Goal: Task Accomplishment & Management: Manage account settings

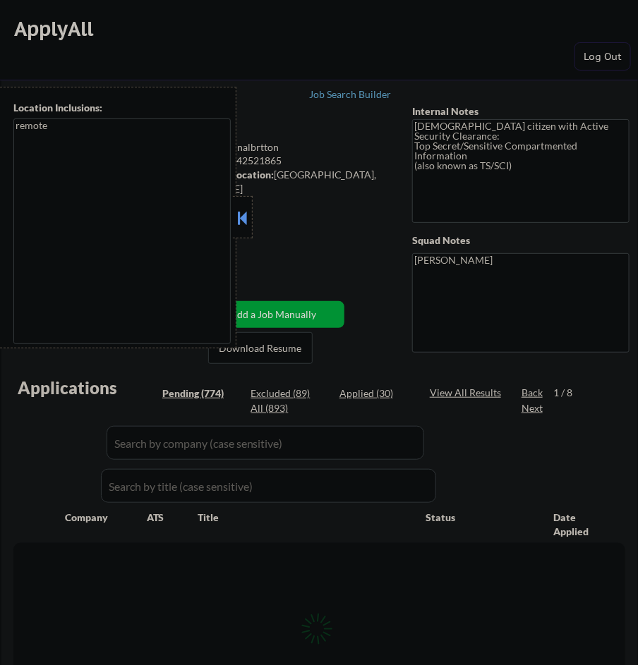
select select ""pending""
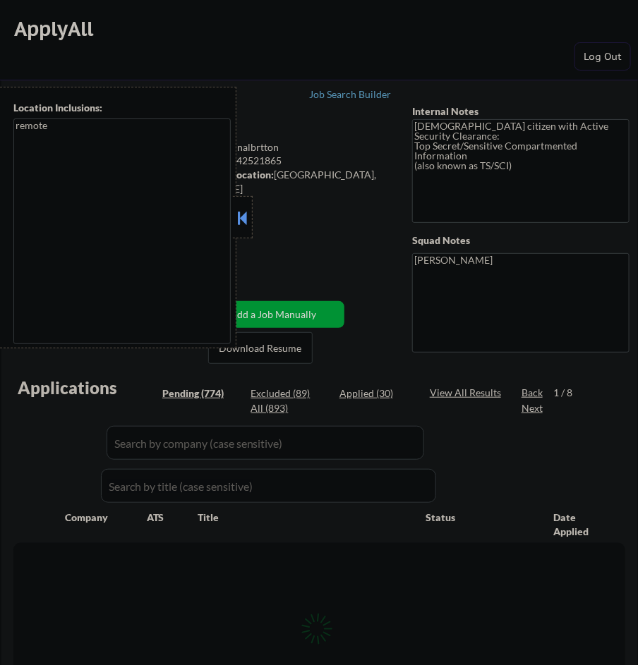
select select ""pending""
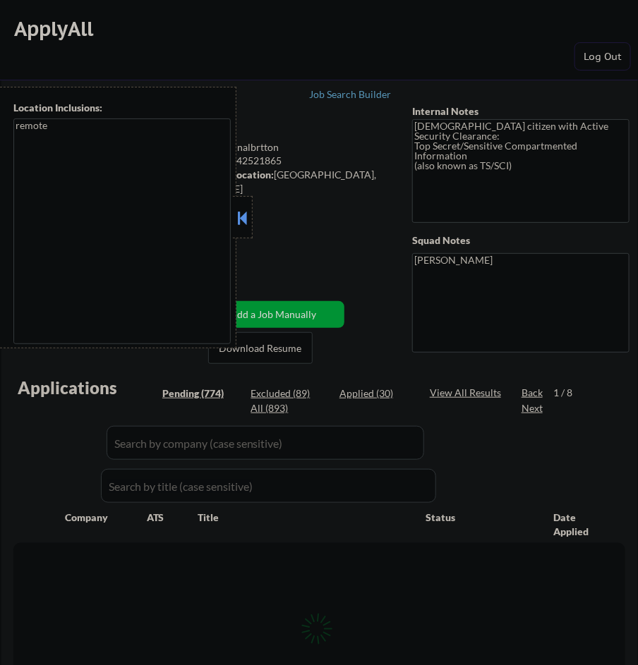
select select ""pending""
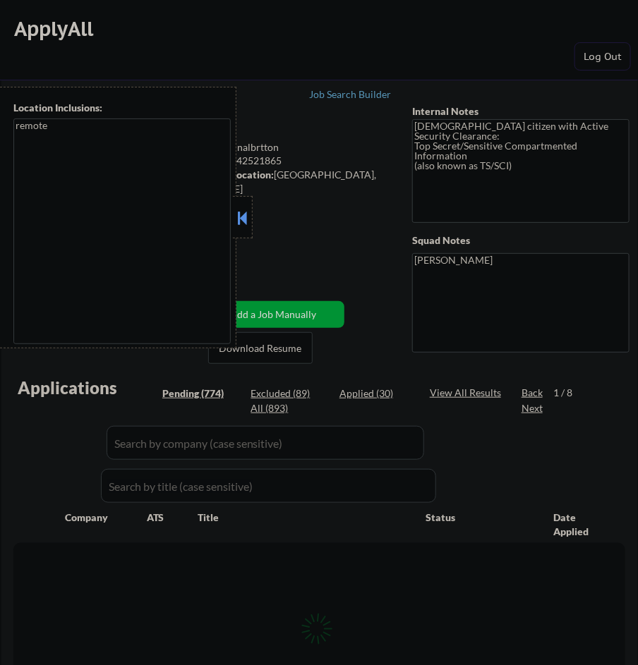
select select ""pending""
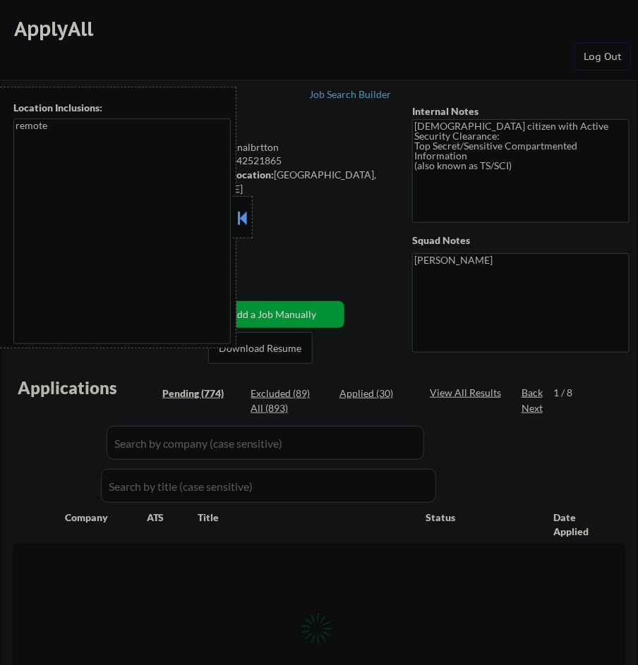
select select ""pending""
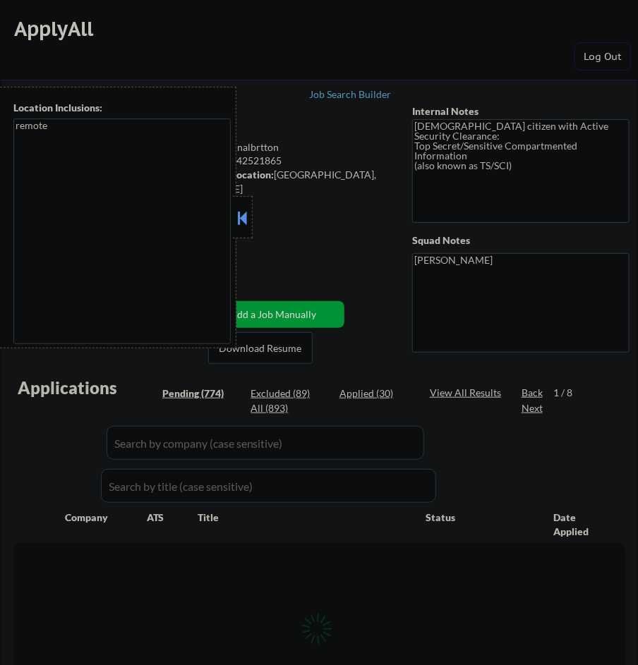
select select ""pending""
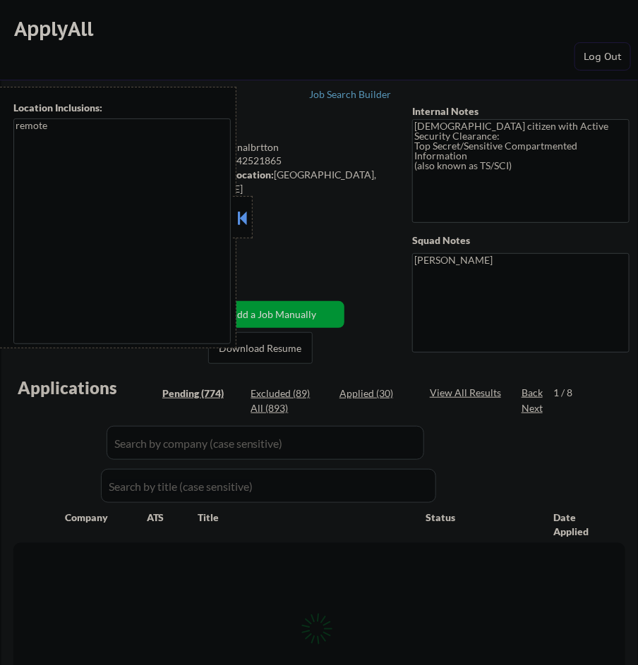
select select ""pending""
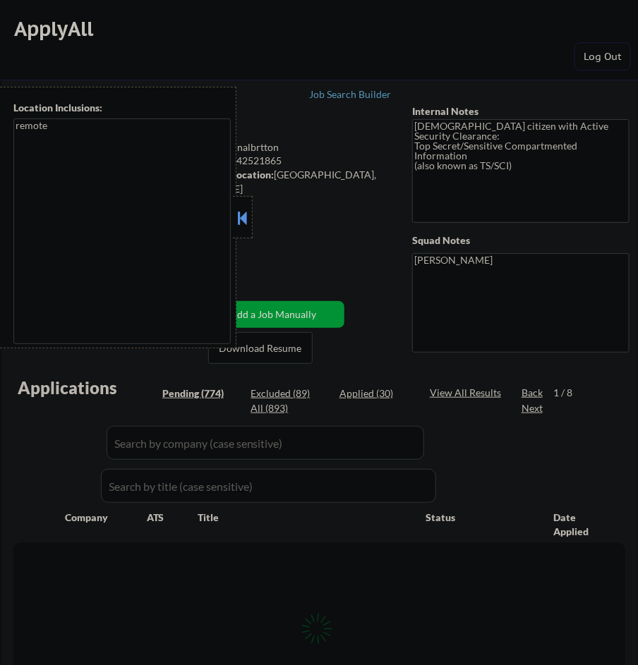
select select ""pending""
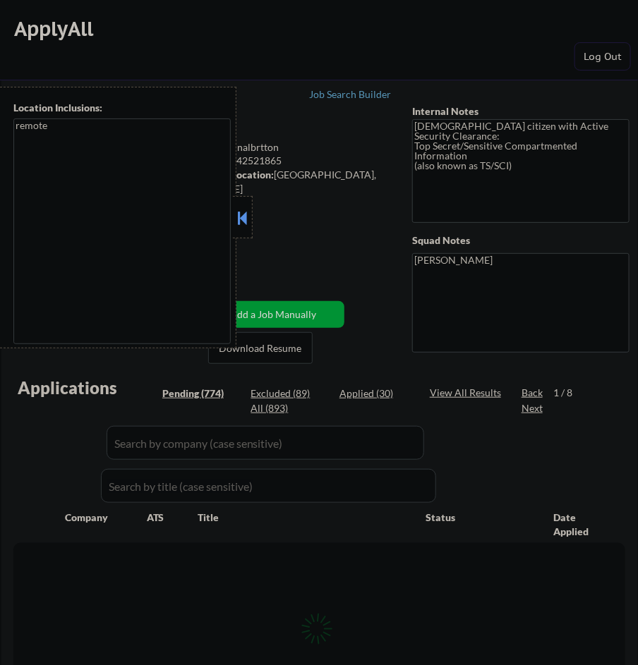
select select ""pending""
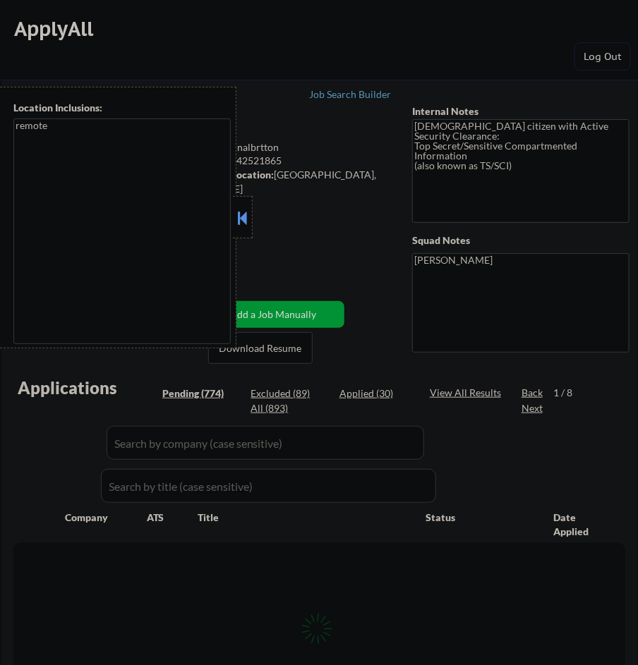
select select ""pending""
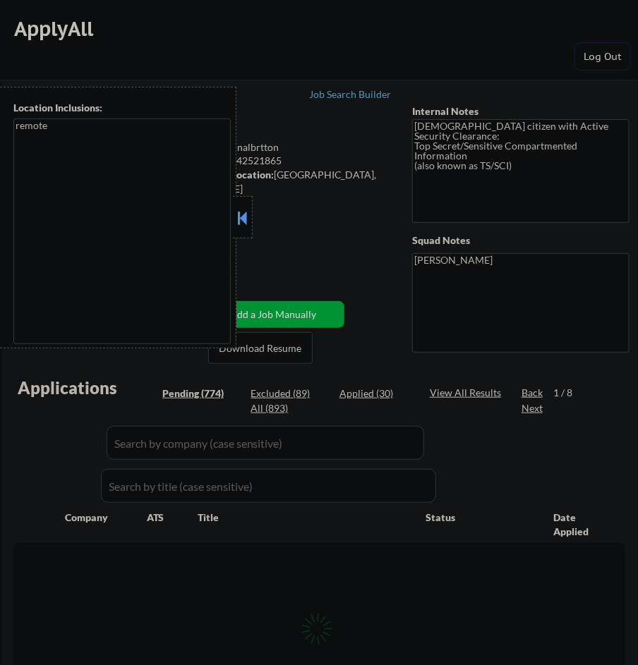
select select ""pending""
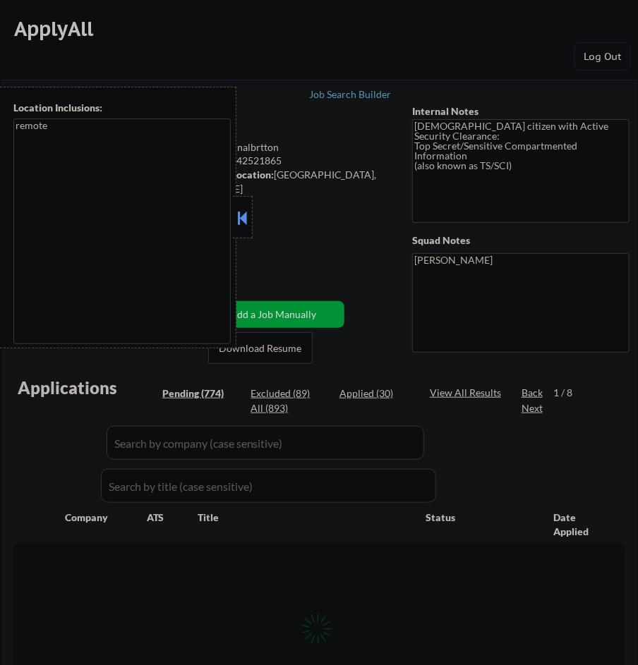
select select ""pending""
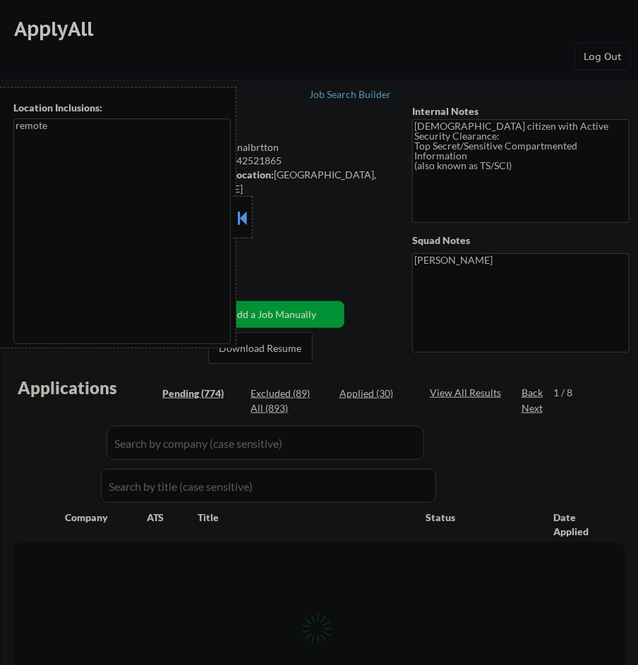
select select ""pending""
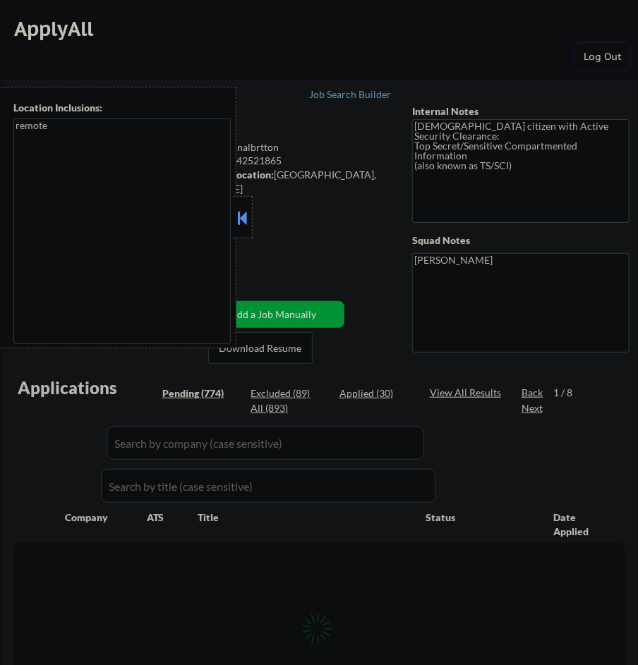
select select ""pending""
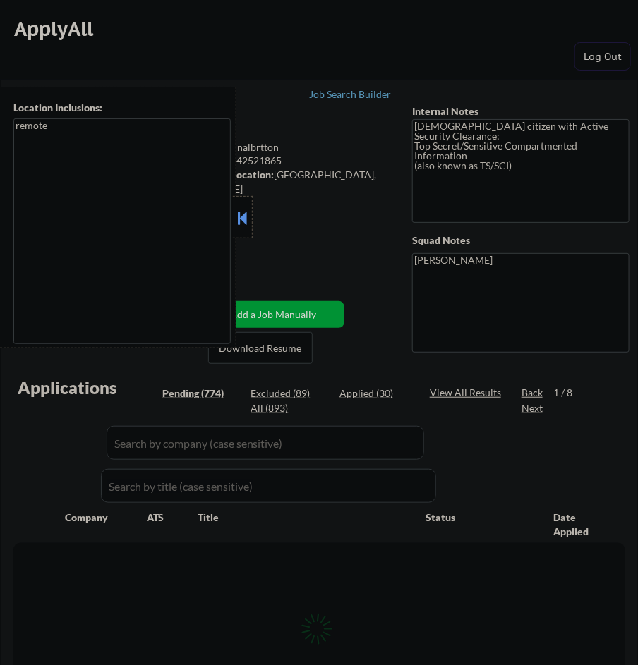
select select ""pending""
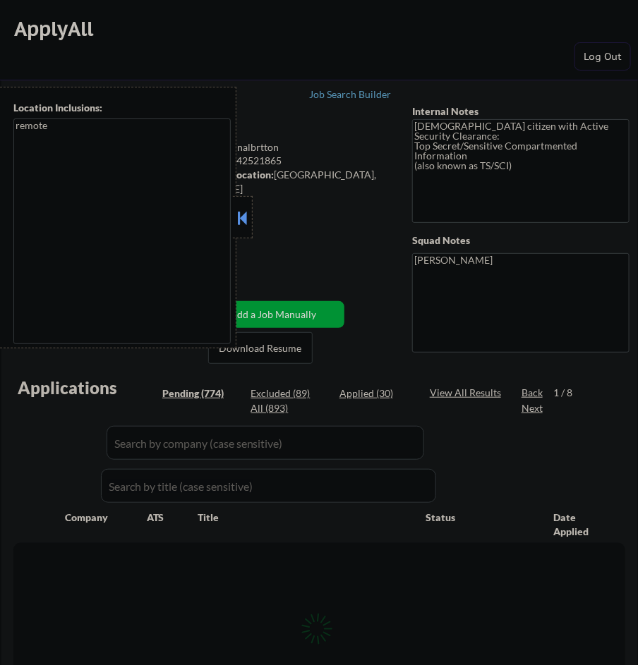
select select ""pending""
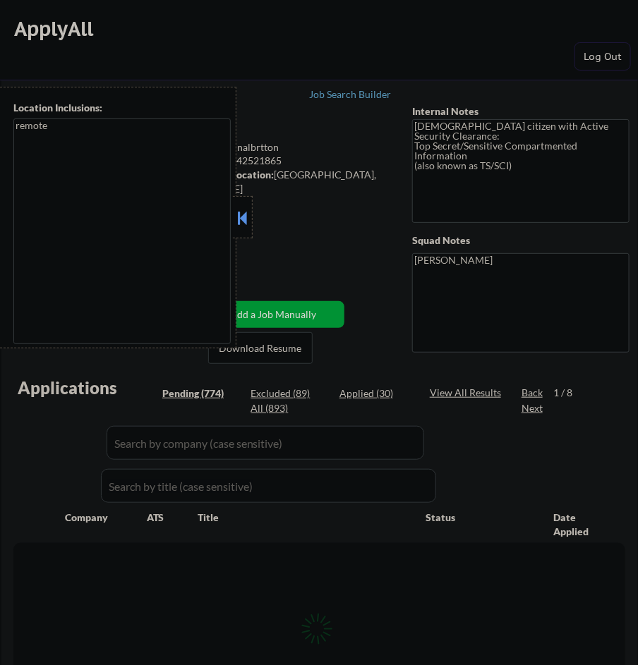
select select ""pending""
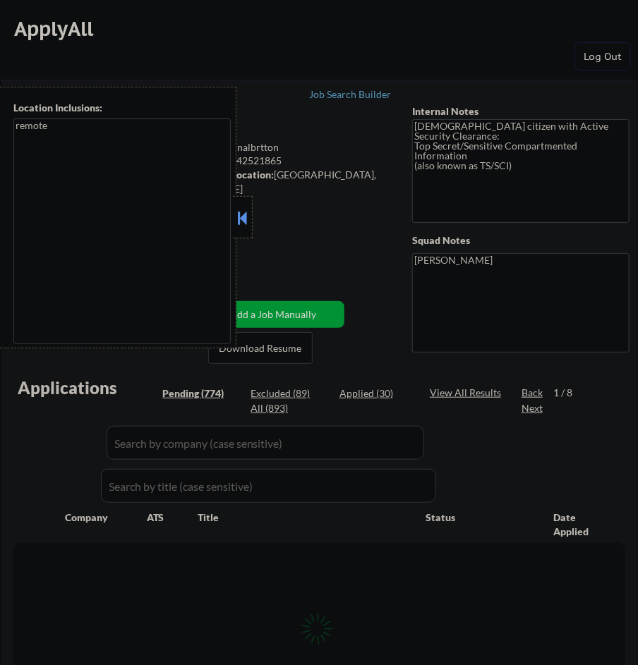
select select ""pending""
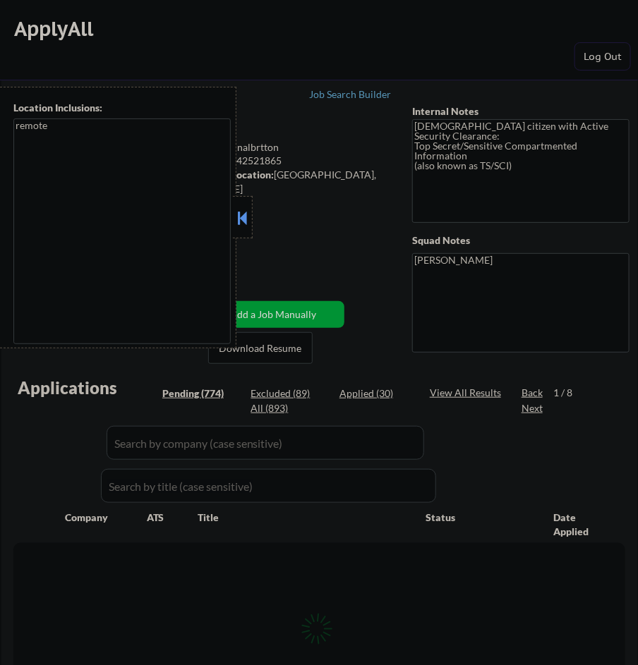
select select ""pending""
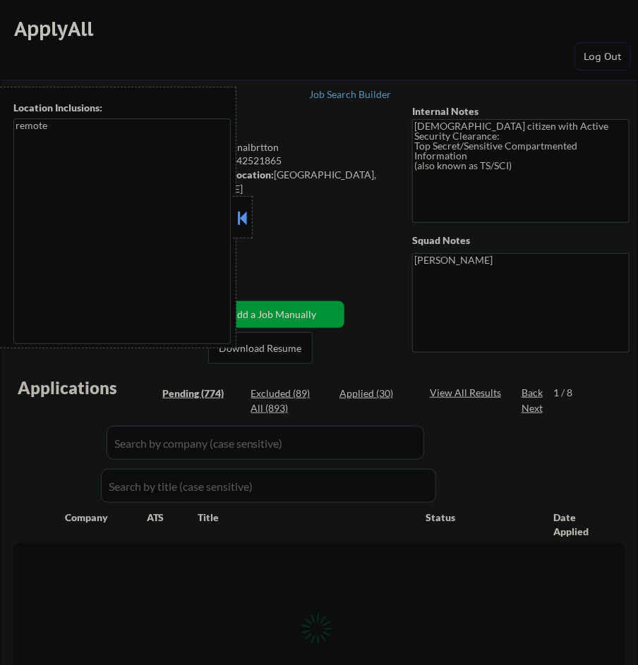
select select ""pending""
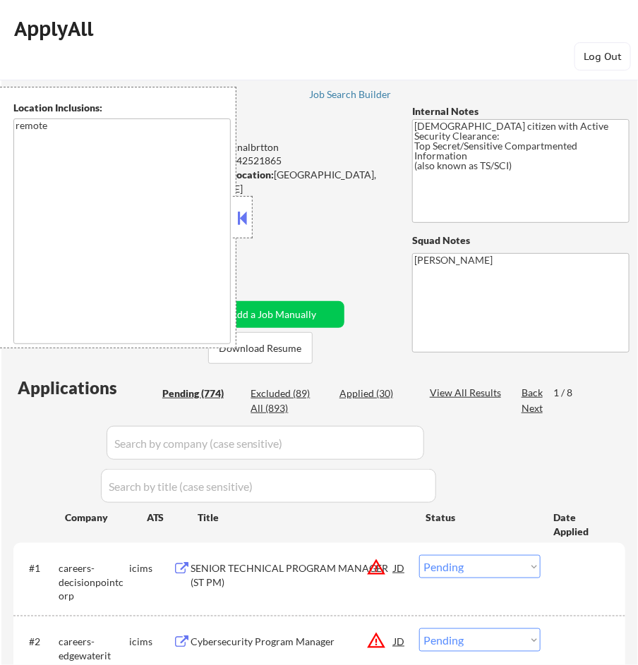
drag, startPoint x: 288, startPoint y: 39, endPoint x: 430, endPoint y: 171, distance: 194.3
click at [288, 39] on div "ApplyAll Log Out" at bounding box center [319, 43] width 638 height 59
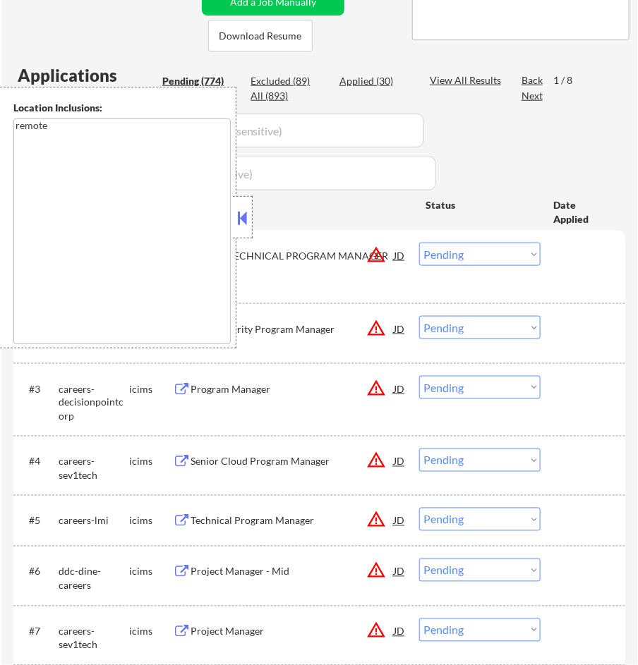
scroll to position [313, 0]
click at [245, 217] on button at bounding box center [243, 217] width 16 height 21
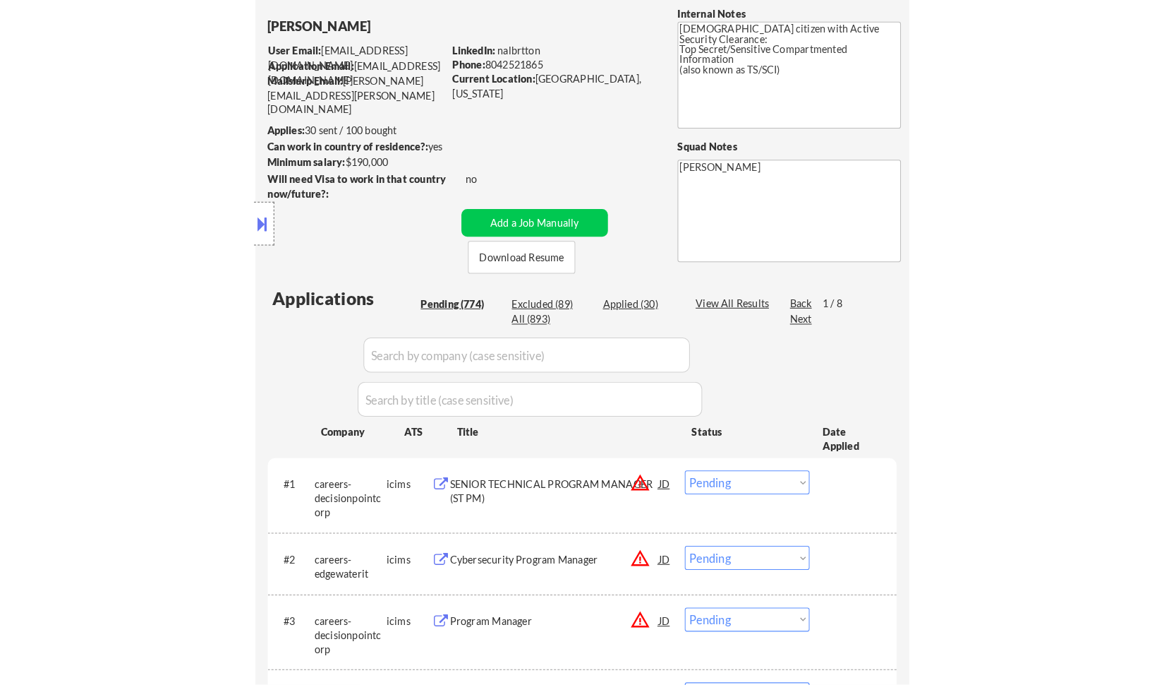
scroll to position [0, 0]
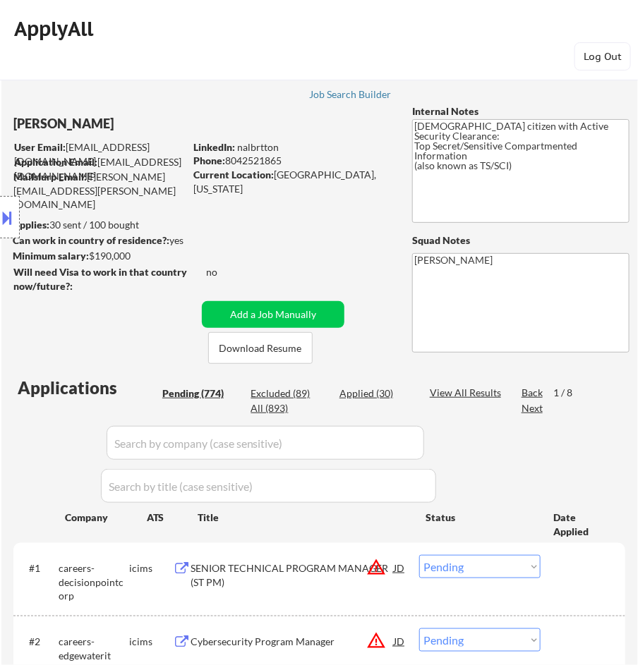
select select ""pending""
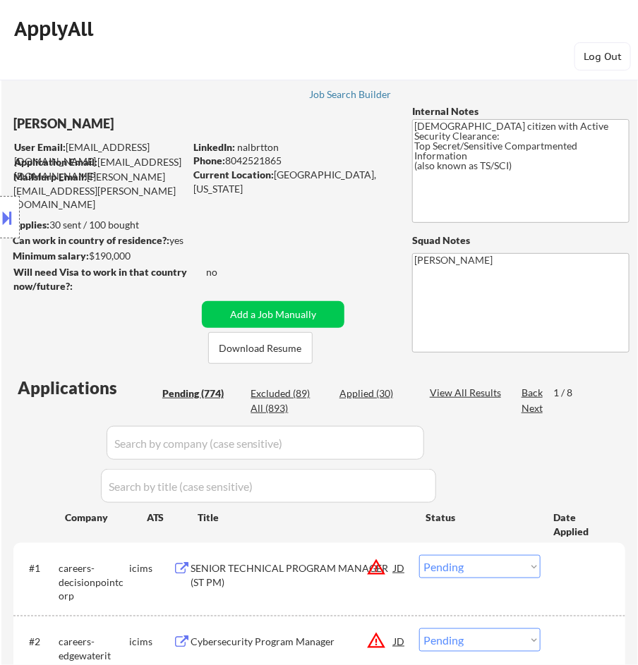
select select ""pending""
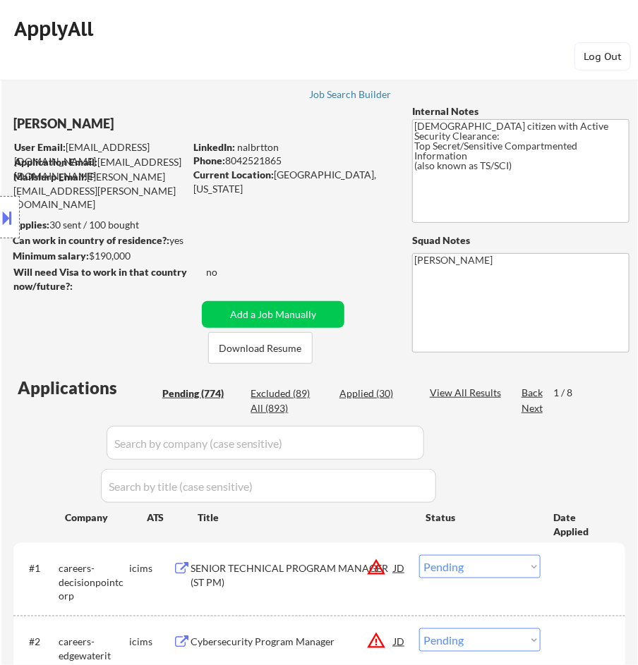
select select ""pending""
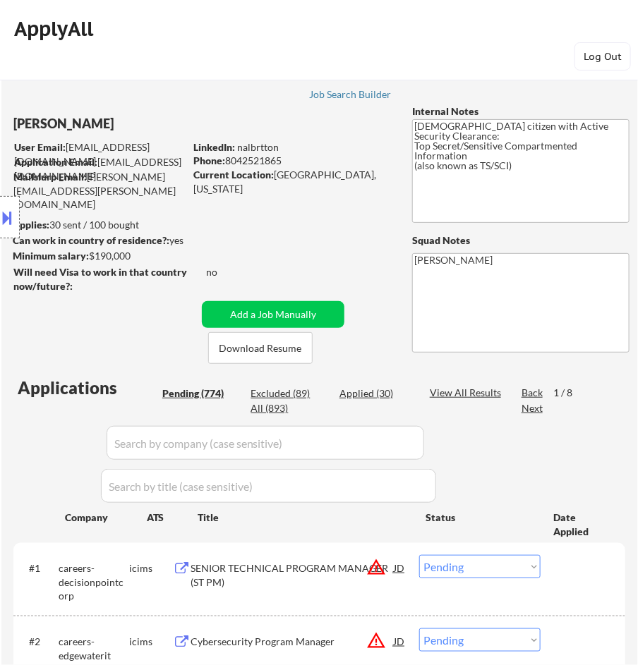
select select ""pending""
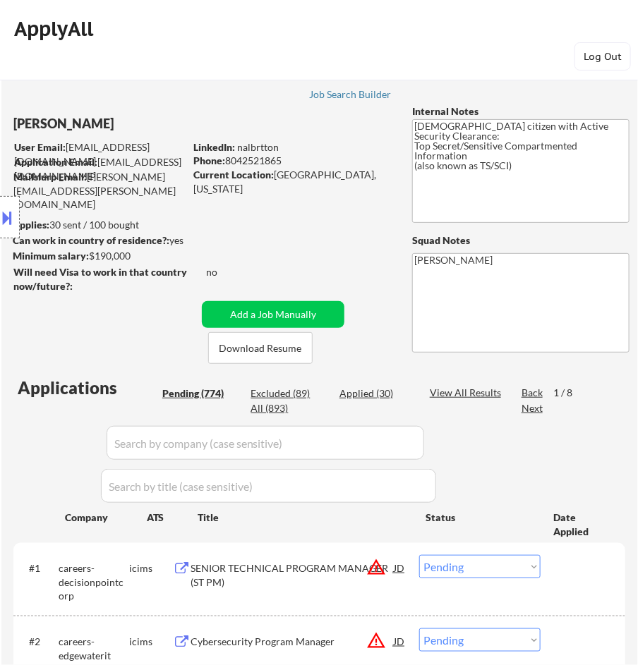
select select ""pending""
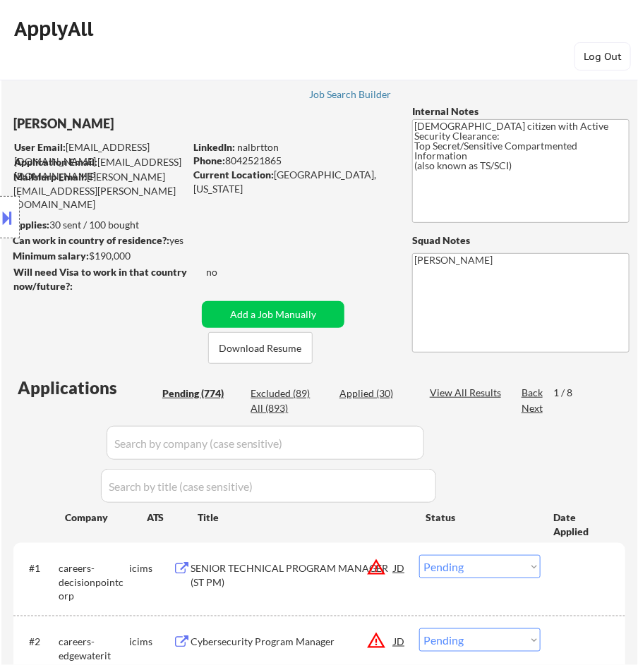
select select ""pending""
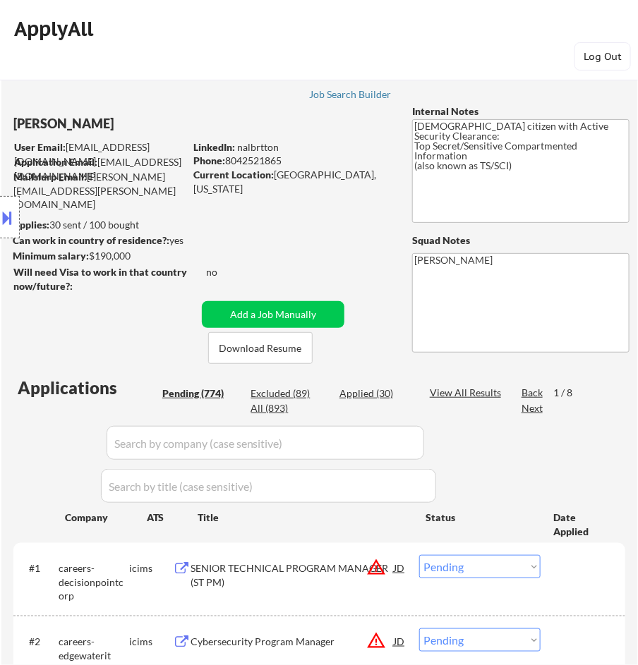
select select ""pending""
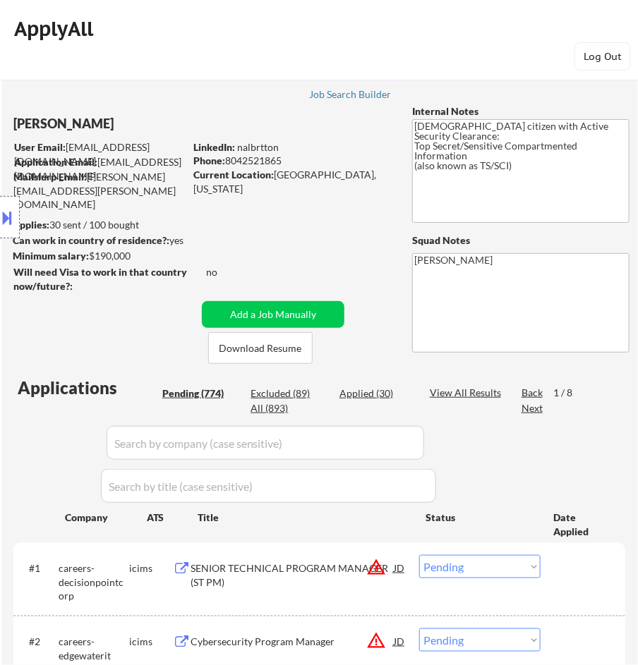
select select ""pending""
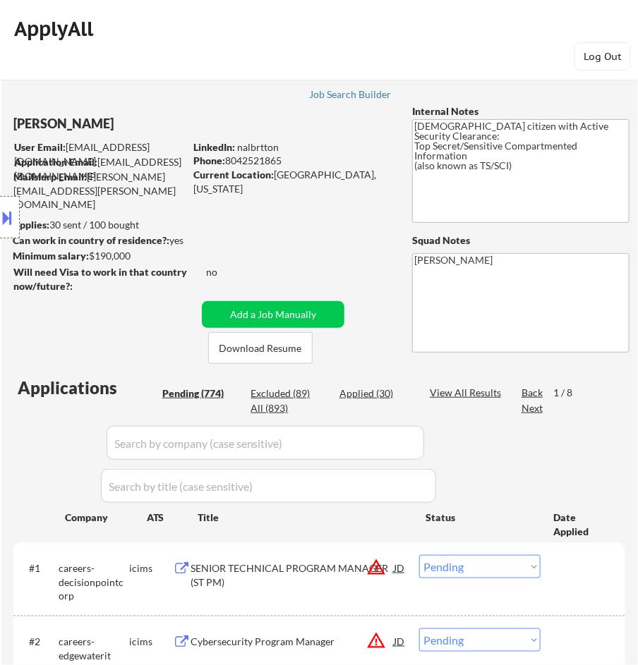
select select ""pending""
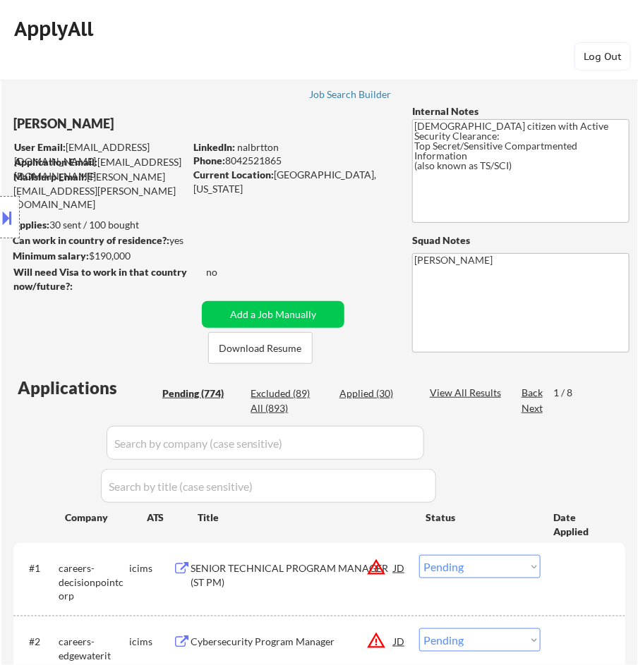
select select ""pending""
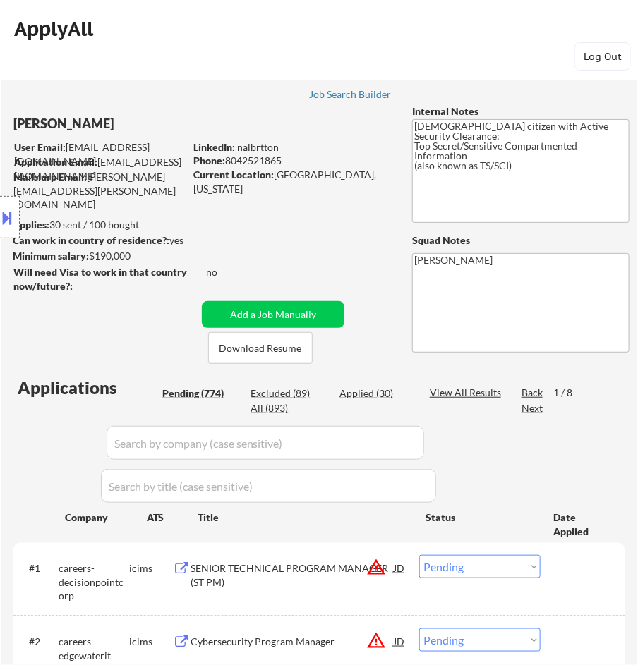
select select ""pending""
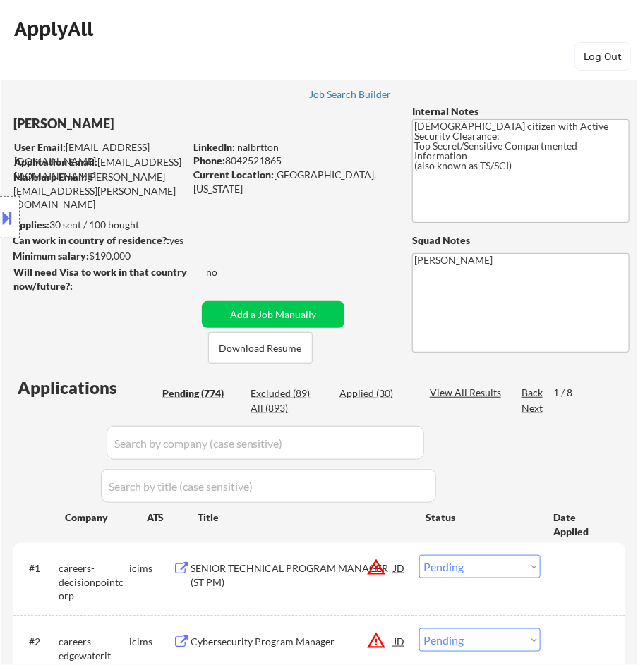
select select ""pending""
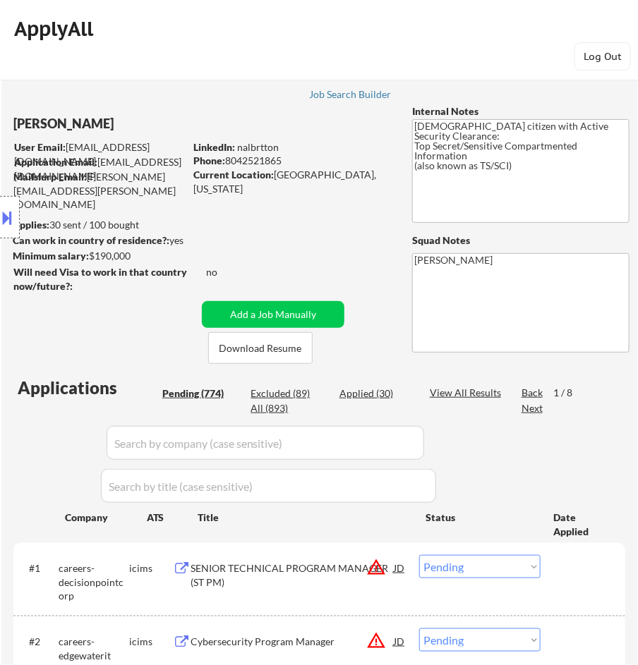
select select ""pending""
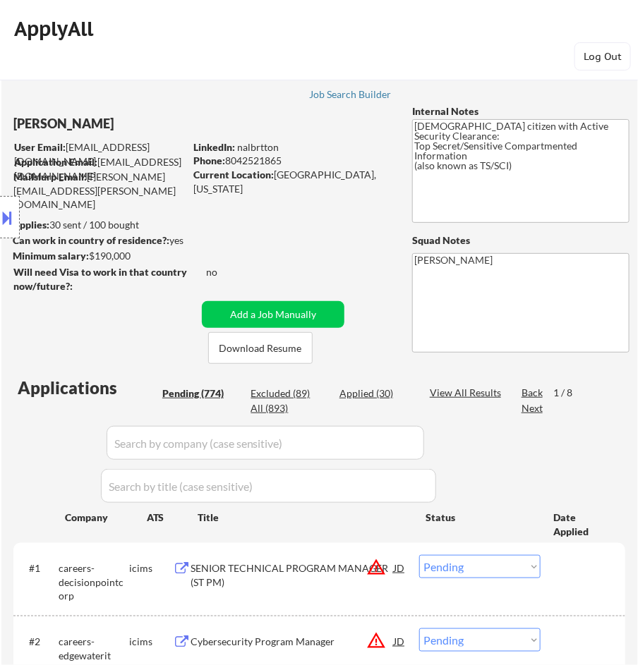
select select ""pending""
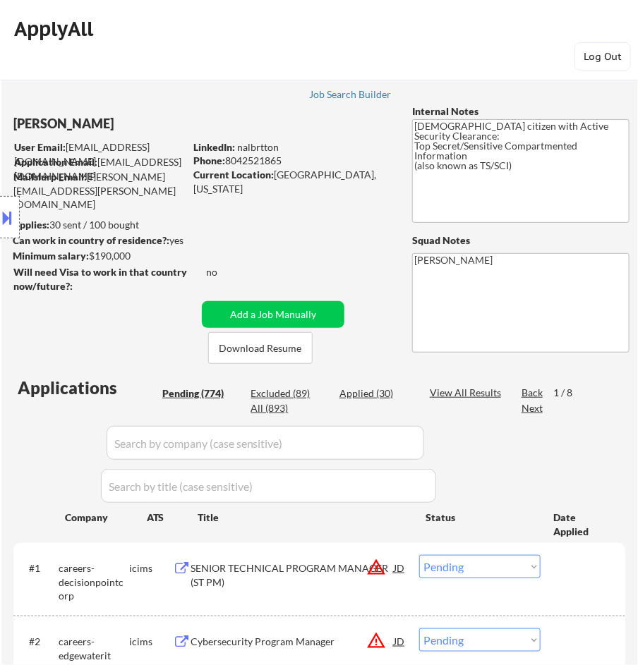
select select ""pending""
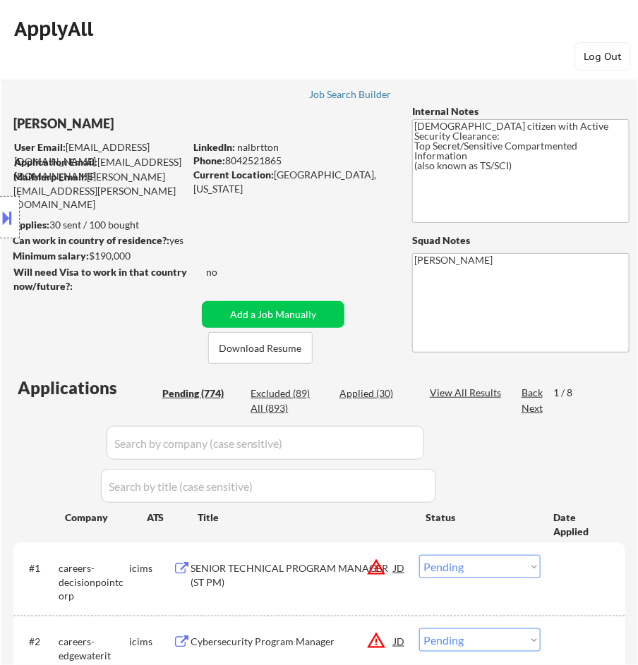
select select ""pending""
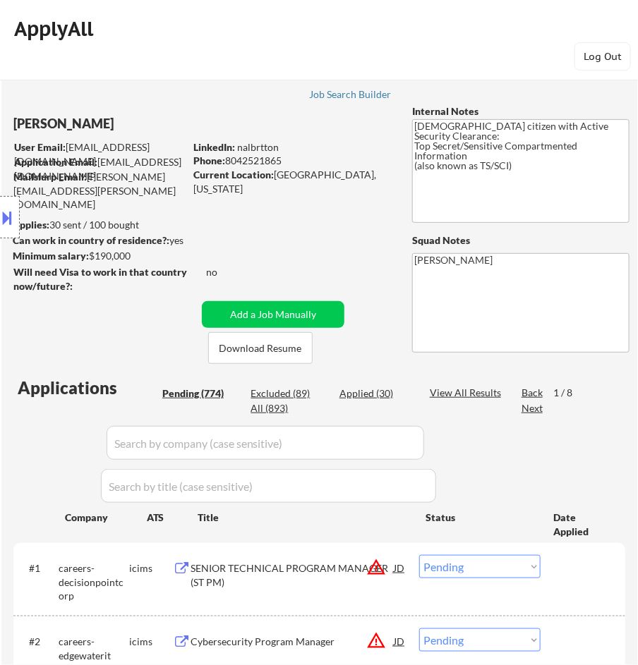
select select ""pending""
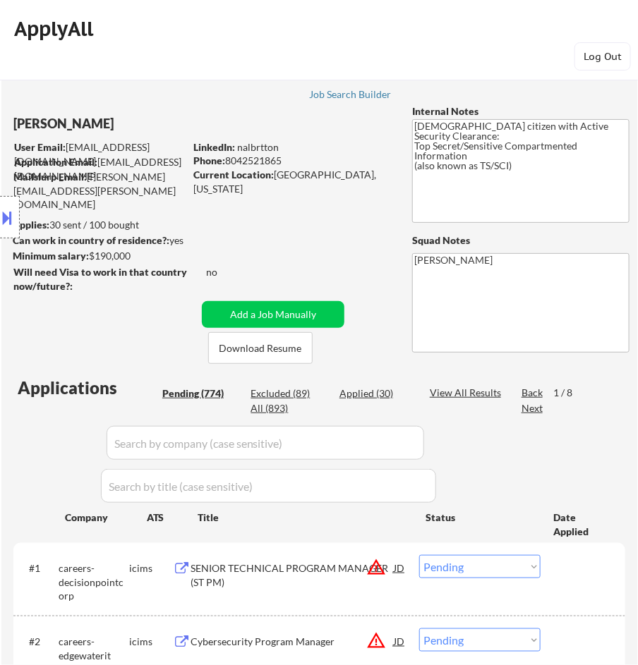
select select ""pending""
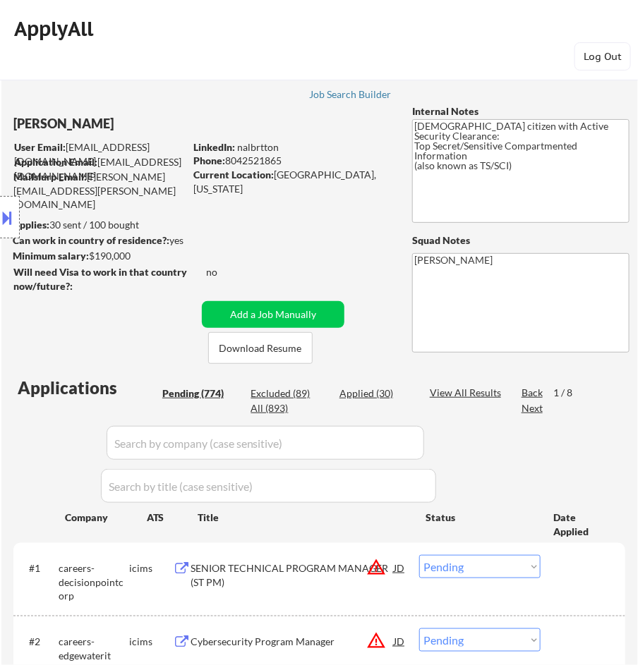
select select ""pending""
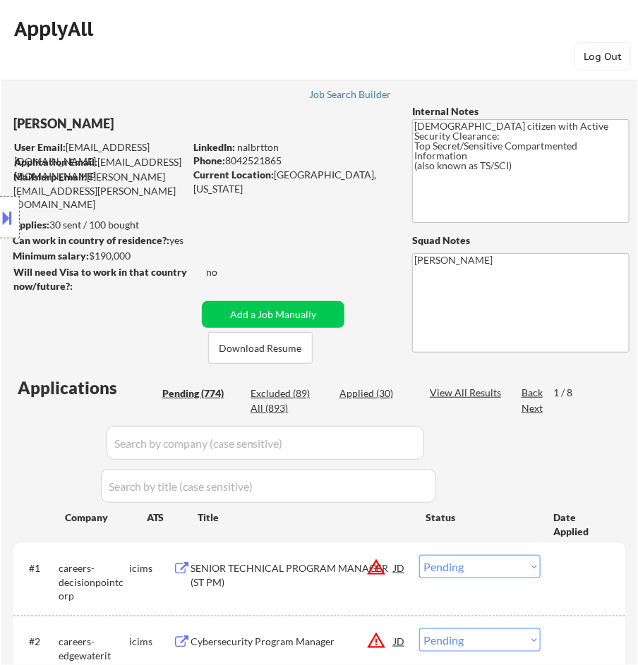
select select ""pending""
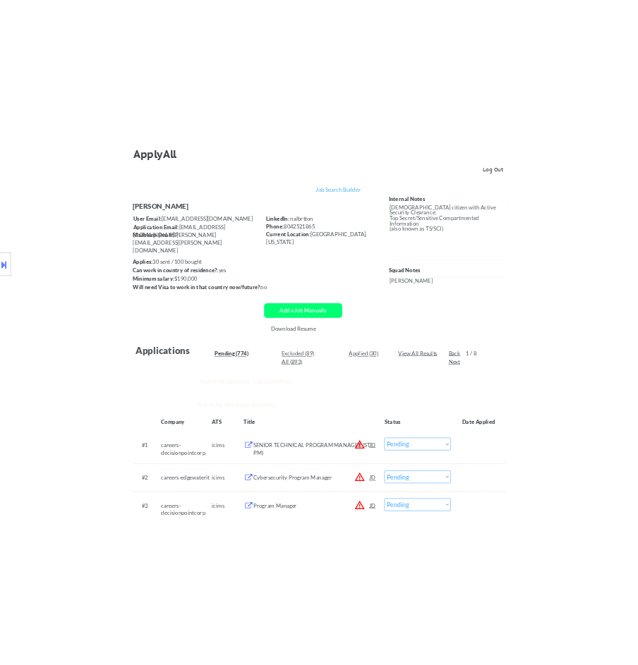
scroll to position [235, 0]
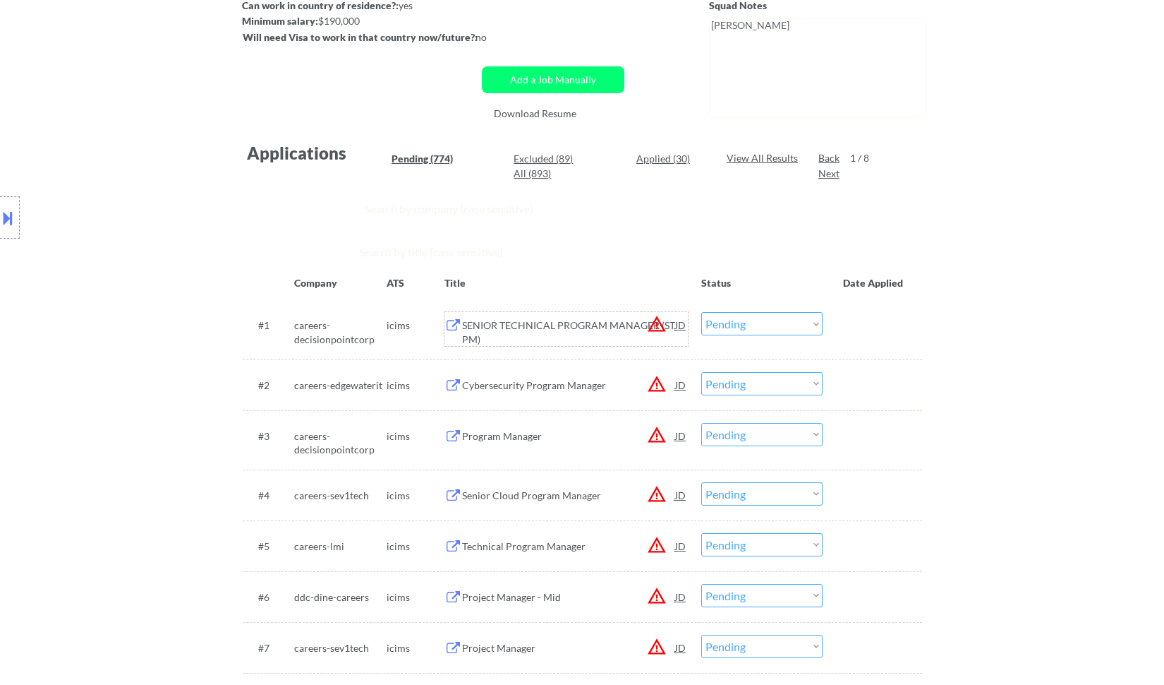
click at [595, 320] on div "SENIOR TECHNICAL PROGRAM MANAGER (ST PM)" at bounding box center [568, 332] width 213 height 28
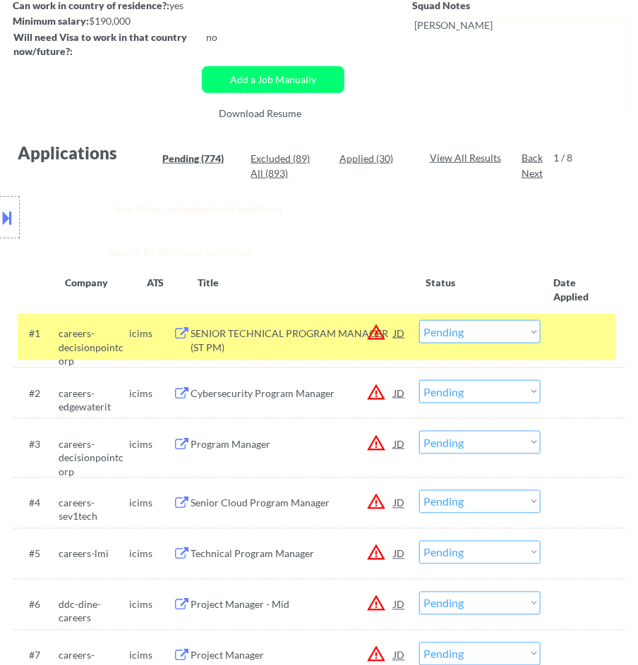
click at [455, 316] on div "#1 careers-decisionpointcorp icims SENIOR TECHNICAL PROGRAM MANAGER (ST PM) JD …" at bounding box center [317, 337] width 598 height 47
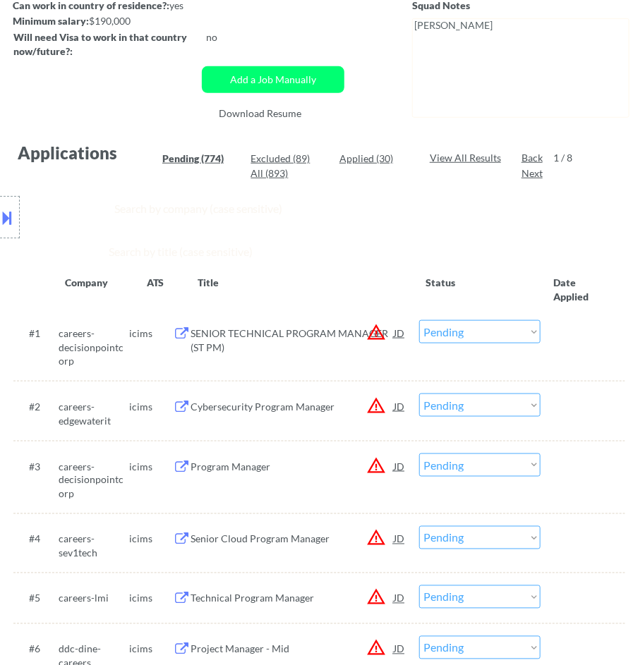
click at [447, 329] on select "Choose an option... Pending Applied Excluded (Questions) Excluded (Expired) Exc…" at bounding box center [479, 331] width 121 height 23
click at [419, 320] on select "Choose an option... Pending Applied Excluded (Questions) Excluded (Expired) Exc…" at bounding box center [479, 331] width 121 height 23
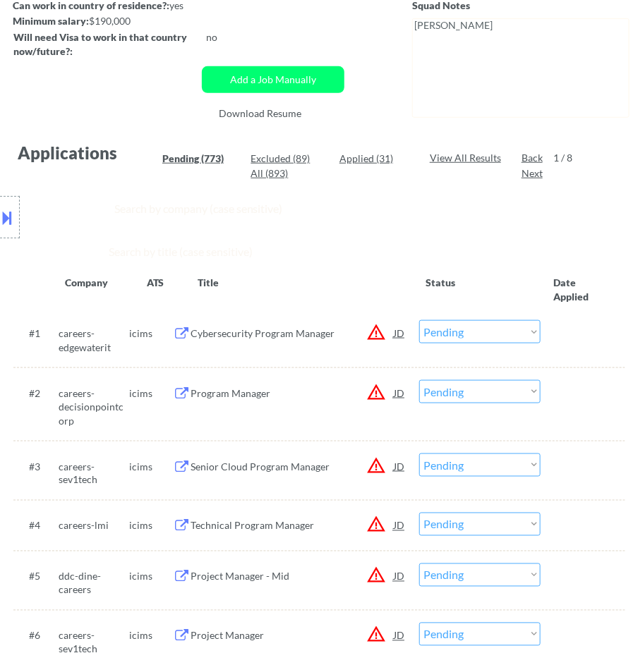
click at [318, 337] on div "Cybersecurity Program Manager" at bounding box center [292, 334] width 203 height 14
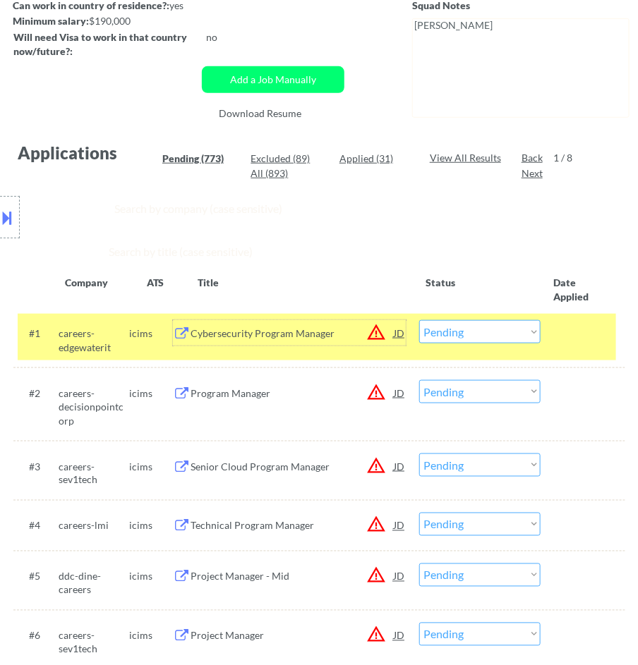
click at [454, 332] on select "Choose an option... Pending Applied Excluded (Questions) Excluded (Expired) Exc…" at bounding box center [479, 331] width 121 height 23
click at [419, 320] on select "Choose an option... Pending Applied Excluded (Questions) Excluded (Expired) Exc…" at bounding box center [479, 331] width 121 height 23
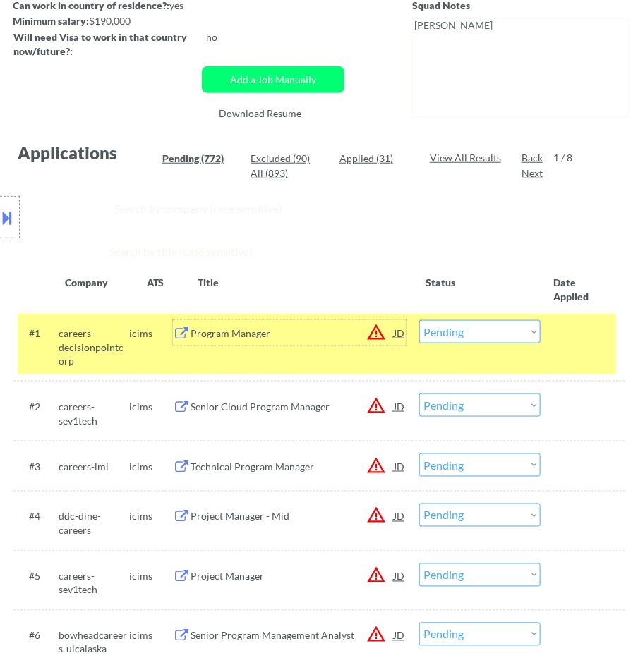
click at [326, 323] on div "Program Manager" at bounding box center [292, 332] width 203 height 25
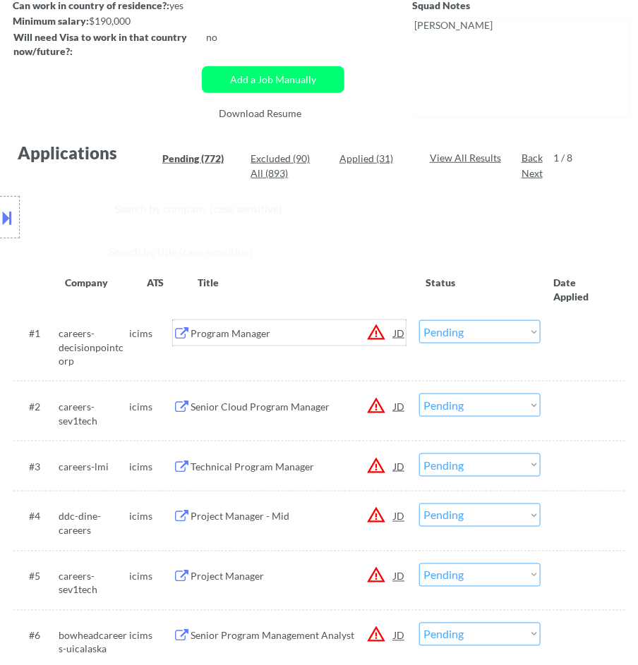
click at [462, 323] on select "Choose an option... Pending Applied Excluded (Questions) Excluded (Expired) Exc…" at bounding box center [479, 331] width 121 height 23
click at [419, 320] on select "Choose an option... Pending Applied Excluded (Questions) Excluded (Expired) Exc…" at bounding box center [479, 331] width 121 height 23
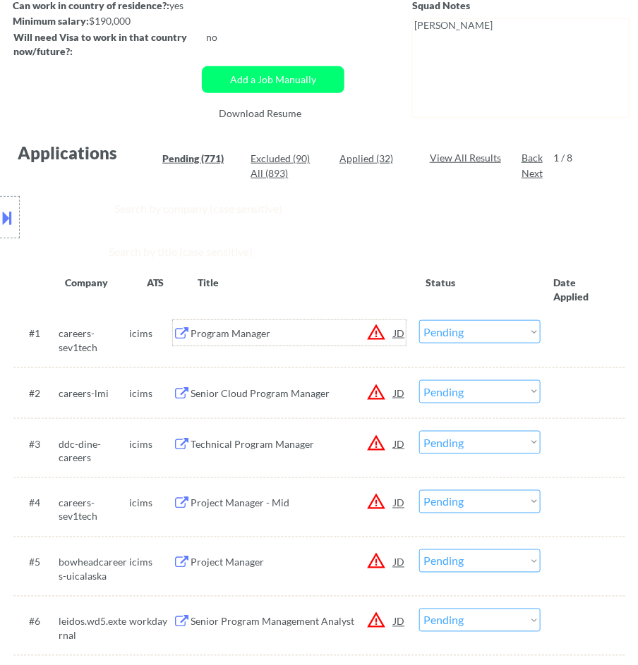
click at [299, 333] on div "Program Manager" at bounding box center [292, 334] width 203 height 14
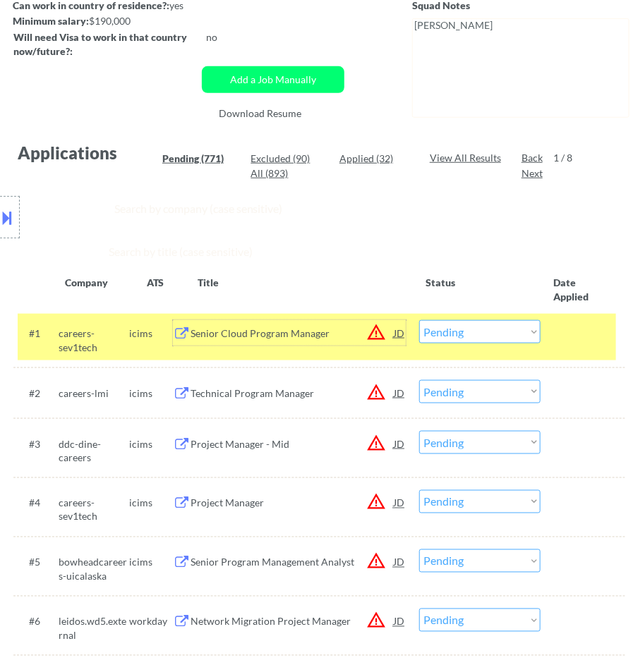
click at [8, 215] on button at bounding box center [8, 217] width 16 height 23
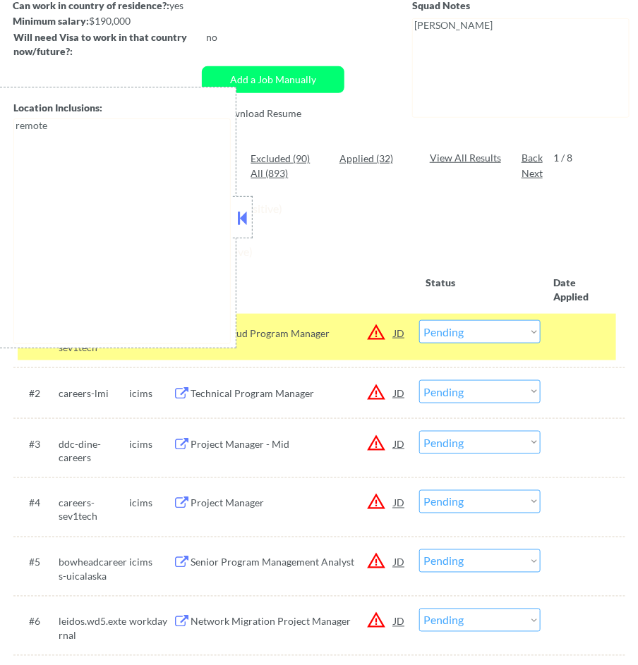
click at [251, 215] on div at bounding box center [243, 217] width 20 height 42
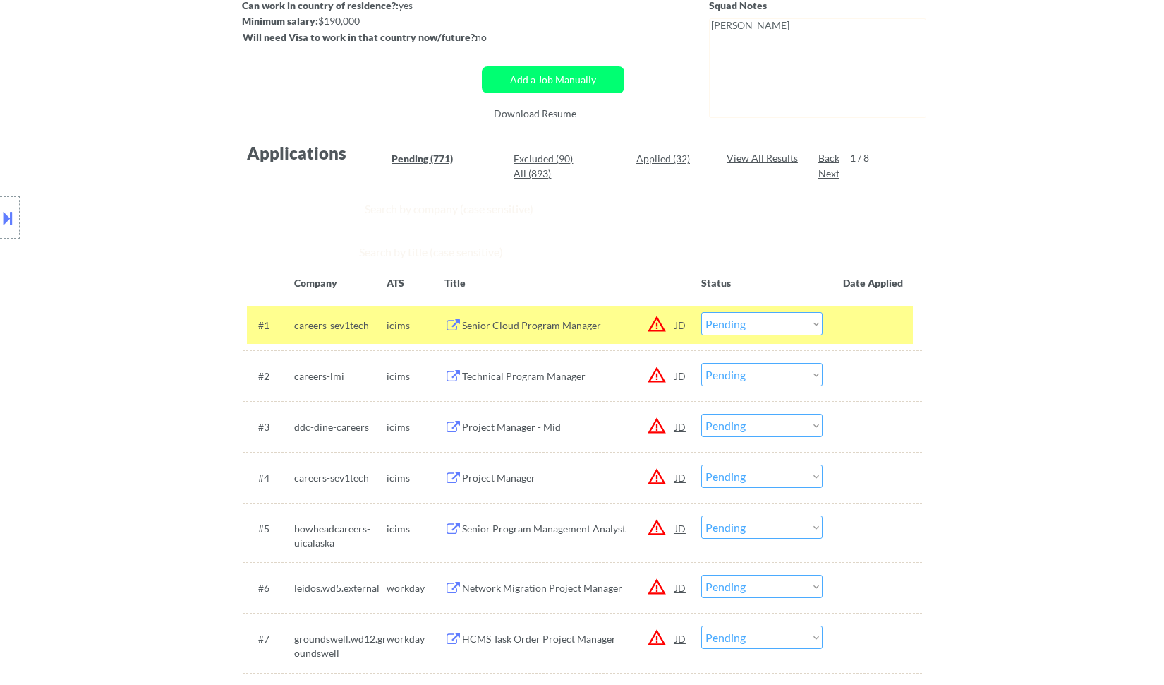
click at [637, 325] on select "Choose an option... Pending Applied Excluded (Questions) Excluded (Expired) Exc…" at bounding box center [761, 323] width 121 height 23
click at [637, 312] on select "Choose an option... Pending Applied Excluded (Questions) Excluded (Expired) Exc…" at bounding box center [761, 323] width 121 height 23
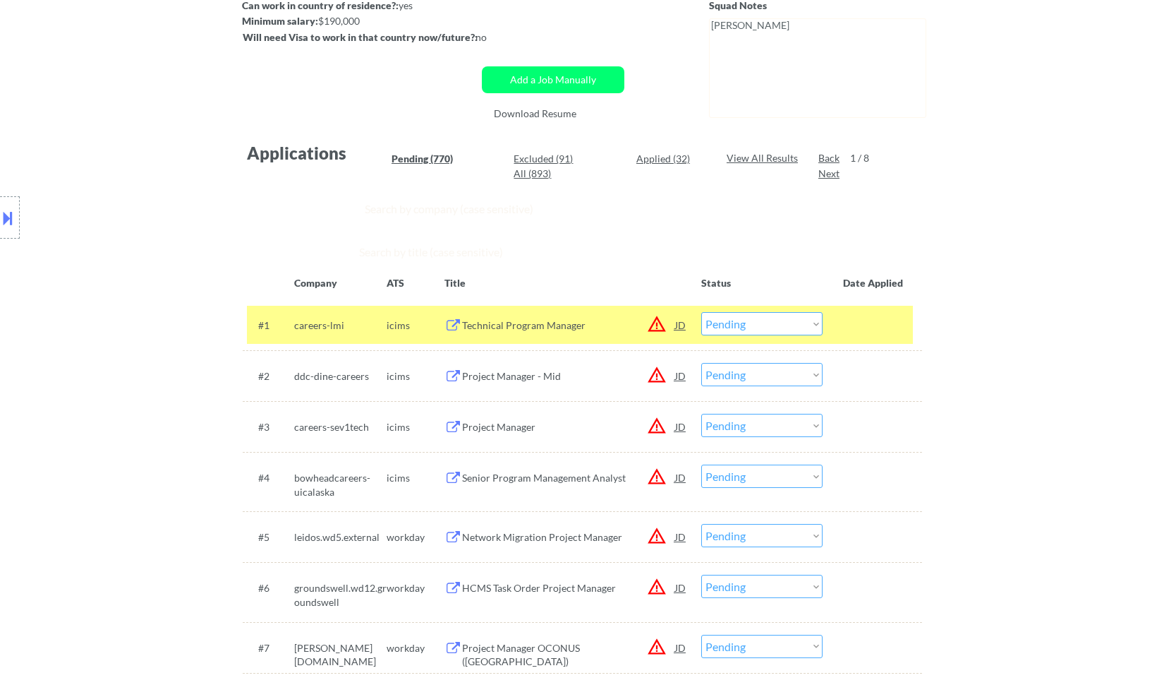
click at [600, 323] on div "Technical Program Manager" at bounding box center [568, 325] width 213 height 14
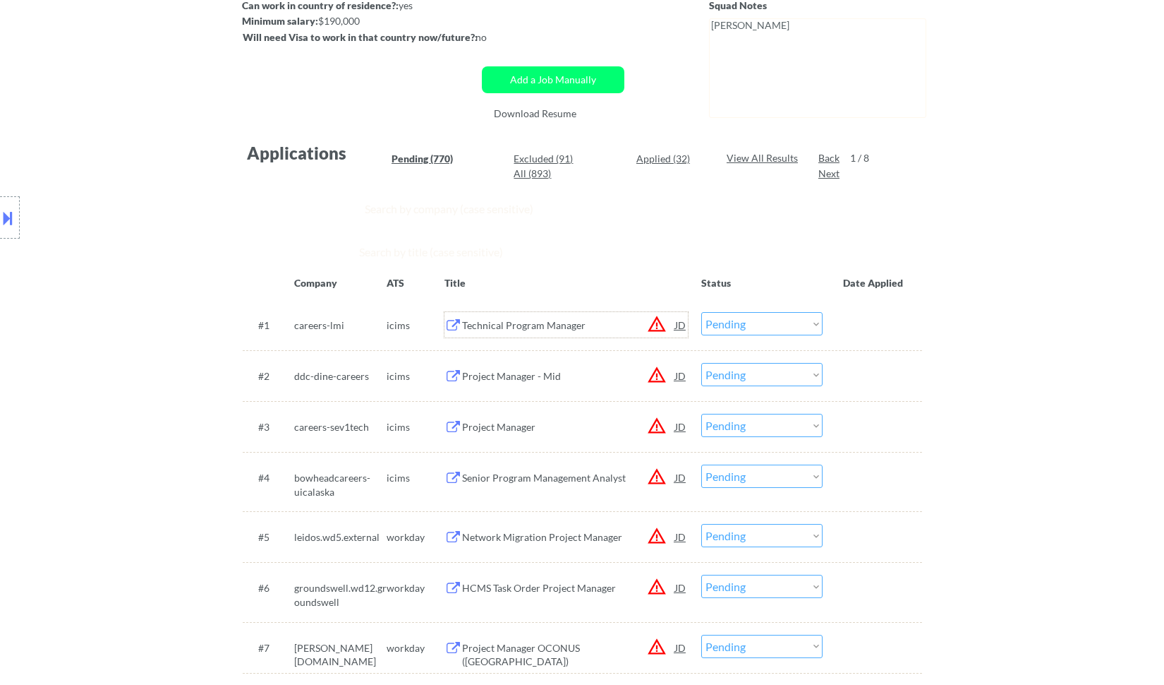
click at [637, 325] on select "Choose an option... Pending Applied Excluded (Questions) Excluded (Expired) Exc…" at bounding box center [761, 323] width 121 height 23
click at [637, 312] on select "Choose an option... Pending Applied Excluded (Questions) Excluded (Expired) Exc…" at bounding box center [761, 323] width 121 height 23
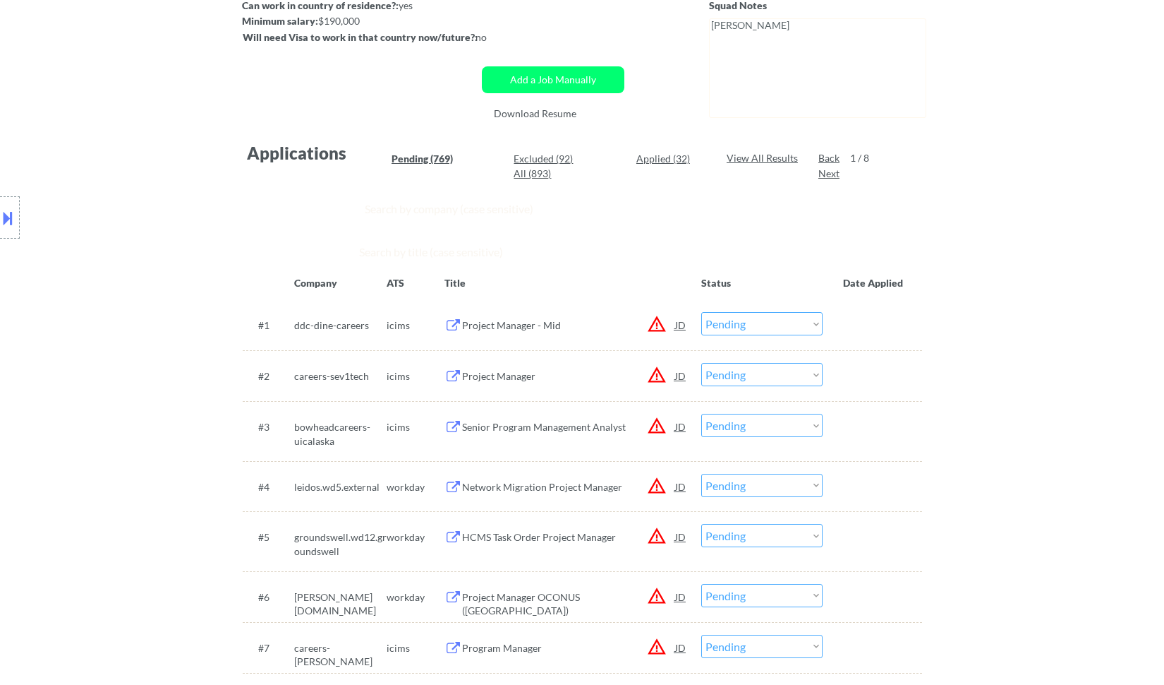
click at [566, 330] on div "Project Manager - Mid" at bounding box center [568, 325] width 213 height 14
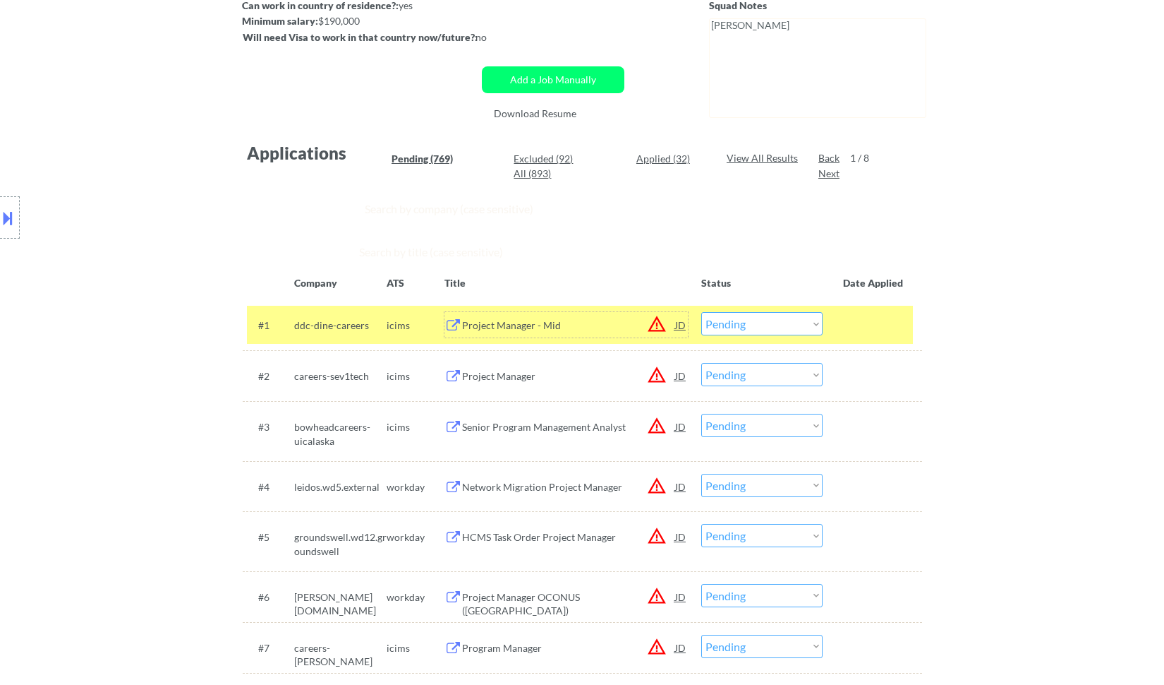
click at [637, 328] on select "Choose an option... Pending Applied Excluded (Questions) Excluded (Expired) Exc…" at bounding box center [761, 323] width 121 height 23
click at [637, 312] on select "Choose an option... Pending Applied Excluded (Questions) Excluded (Expired) Exc…" at bounding box center [761, 323] width 121 height 23
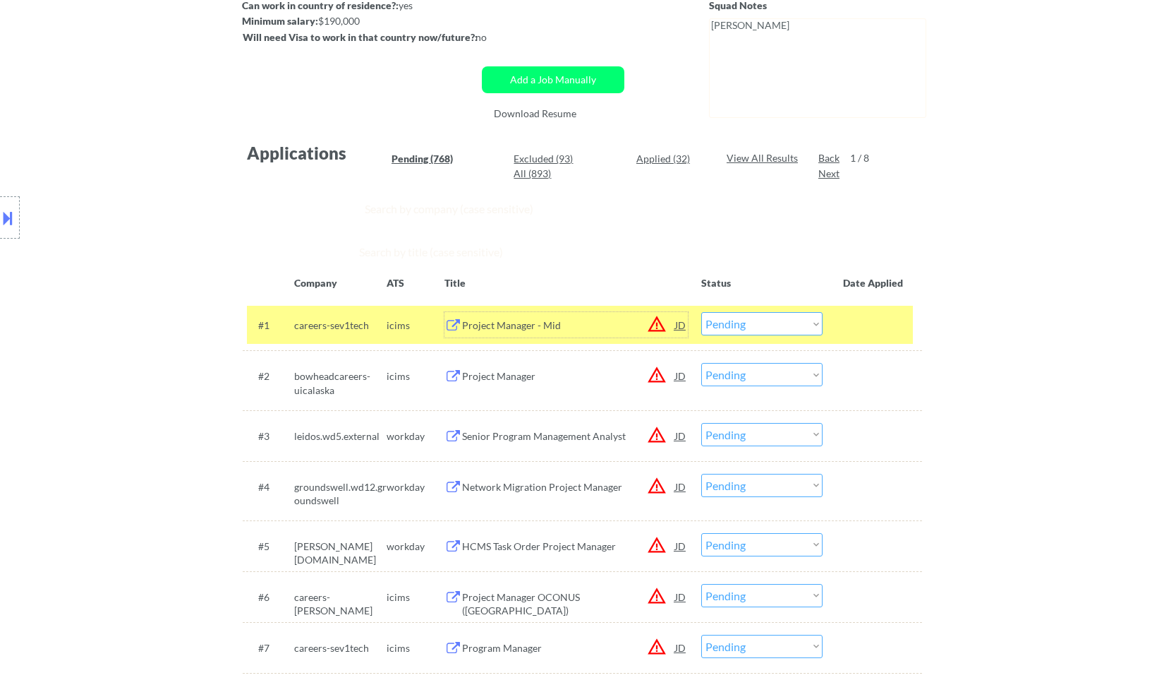
click at [610, 320] on div "Project Manager - Mid" at bounding box center [568, 325] width 213 height 14
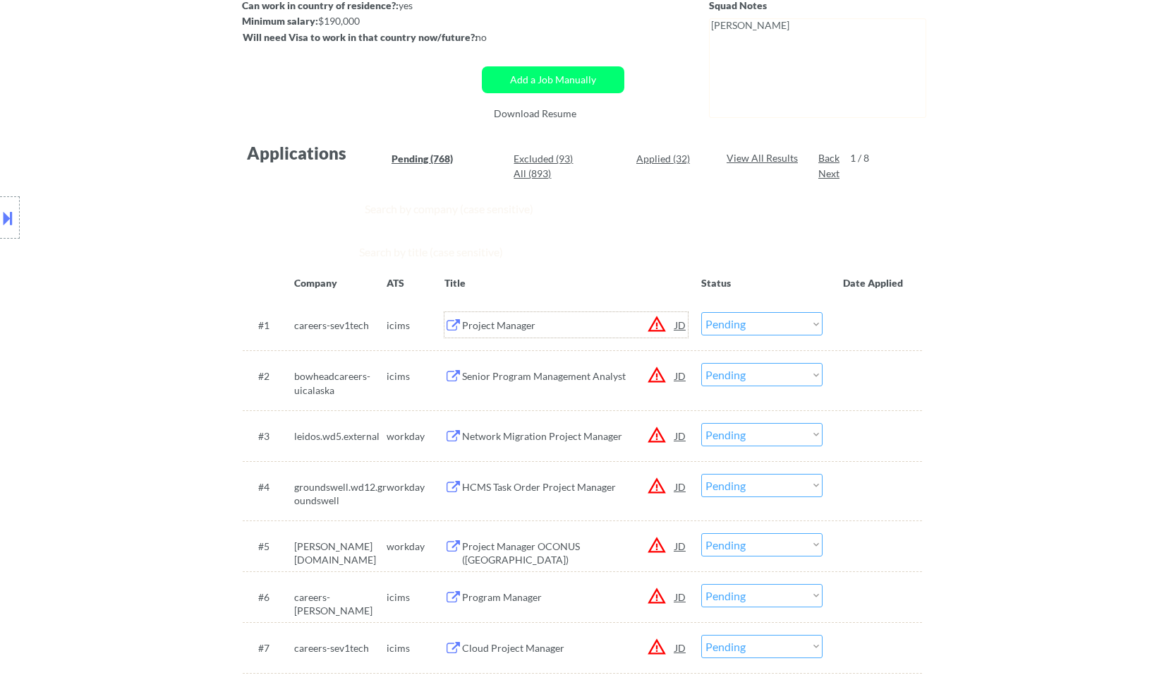
scroll to position [0, 0]
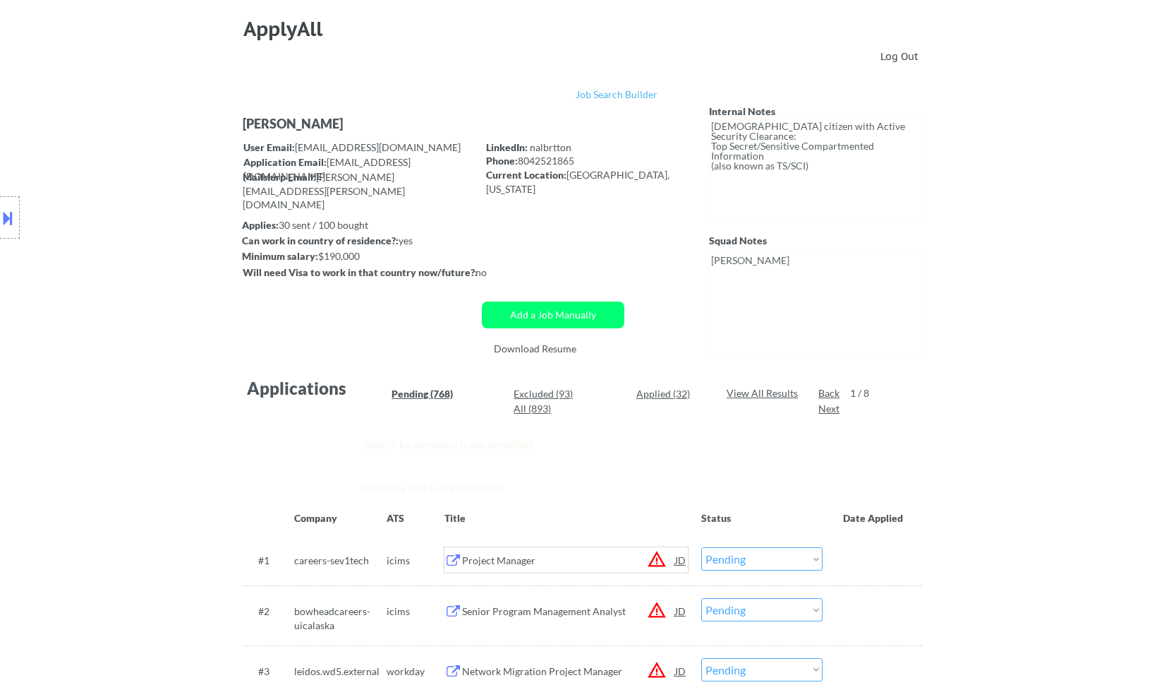
click at [637, 558] on select "Choose an option... Pending Applied Excluded (Questions) Excluded (Expired) Exc…" at bounding box center [761, 558] width 121 height 23
click at [637, 547] on select "Choose an option... Pending Applied Excluded (Questions) Excluded (Expired) Exc…" at bounding box center [761, 558] width 121 height 23
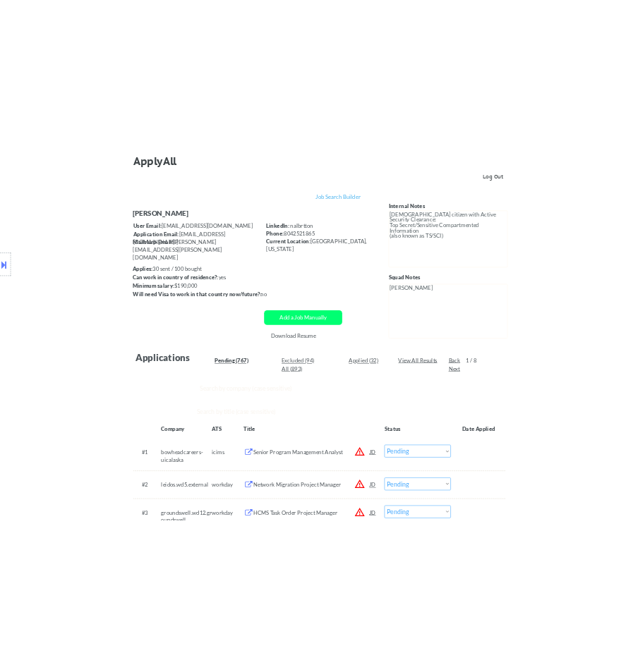
scroll to position [157, 0]
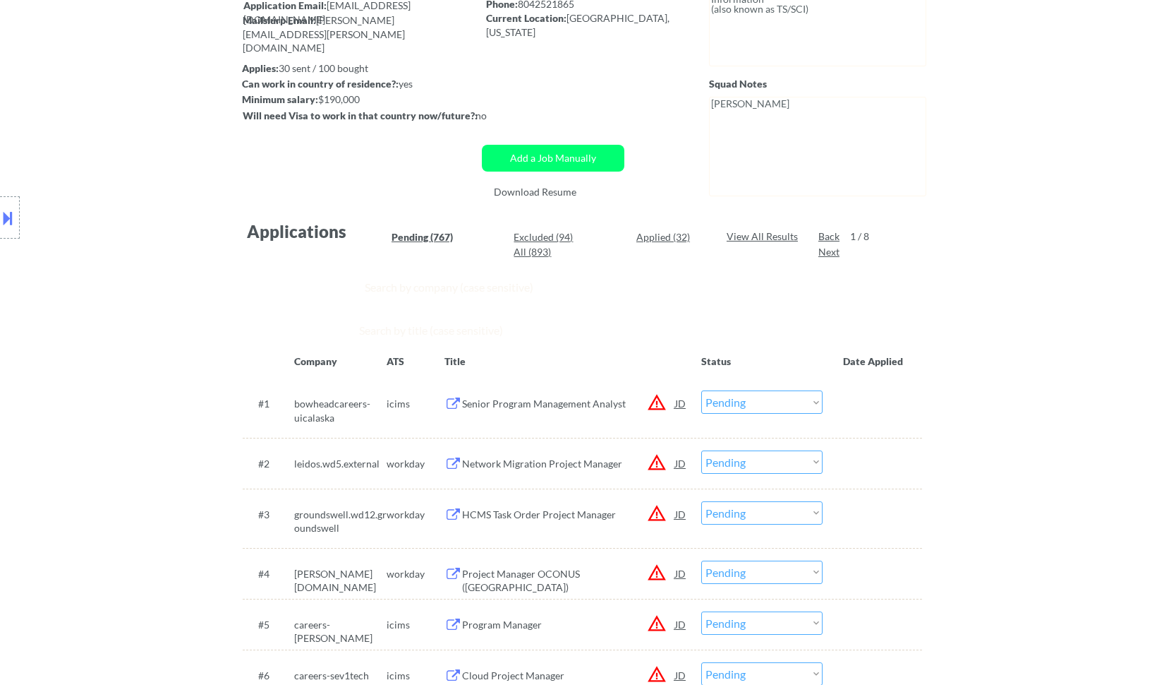
click at [625, 395] on div "Senior Program Management Analyst" at bounding box center [568, 402] width 213 height 25
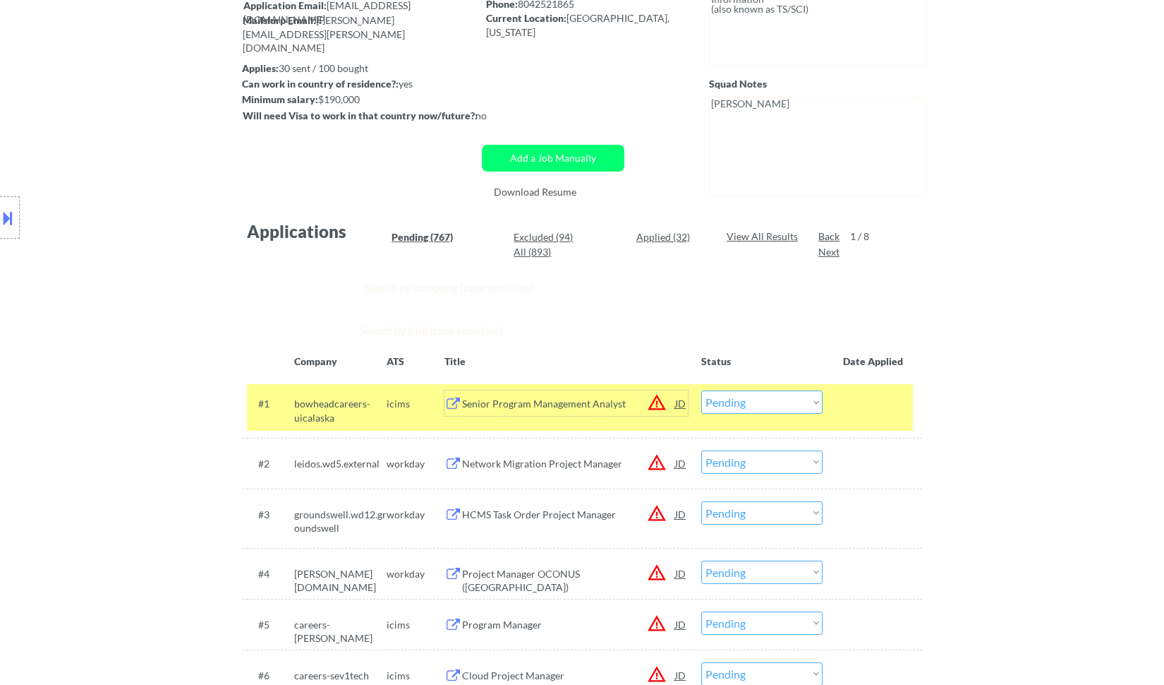
click at [637, 406] on select "Choose an option... Pending Applied Excluded (Questions) Excluded (Expired) Exc…" at bounding box center [761, 401] width 121 height 23
click at [637, 390] on select "Choose an option... Pending Applied Excluded (Questions) Excluded (Expired) Exc…" at bounding box center [761, 401] width 121 height 23
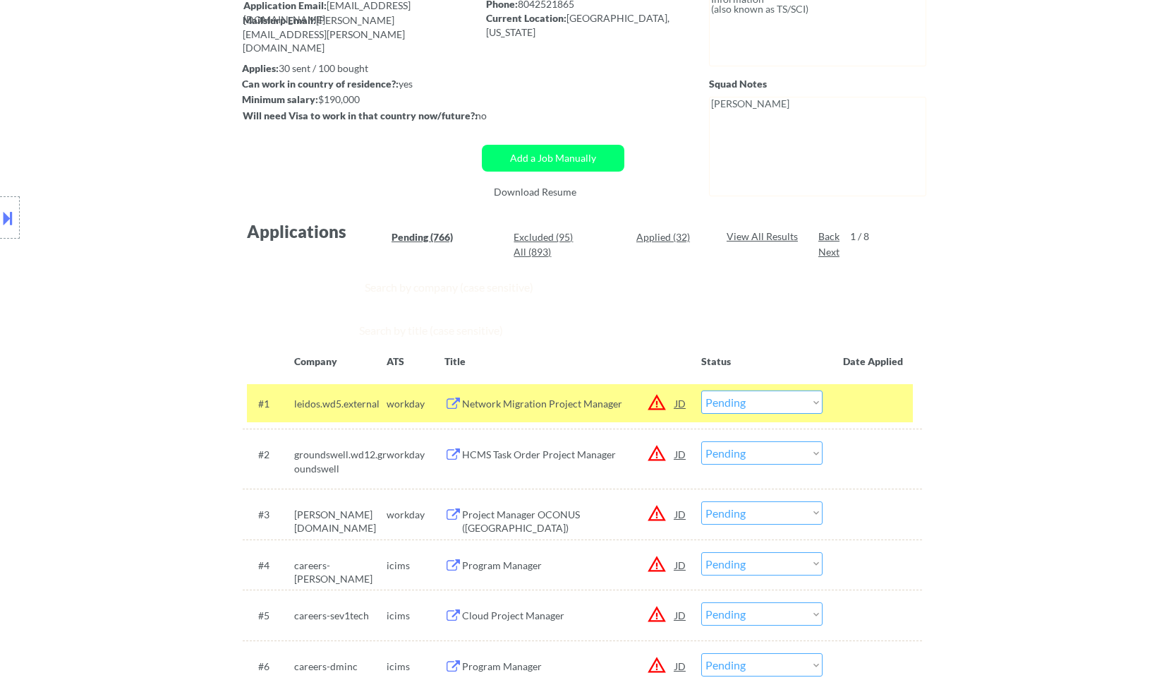
click at [528, 403] on div "Network Migration Project Manager" at bounding box center [568, 404] width 213 height 14
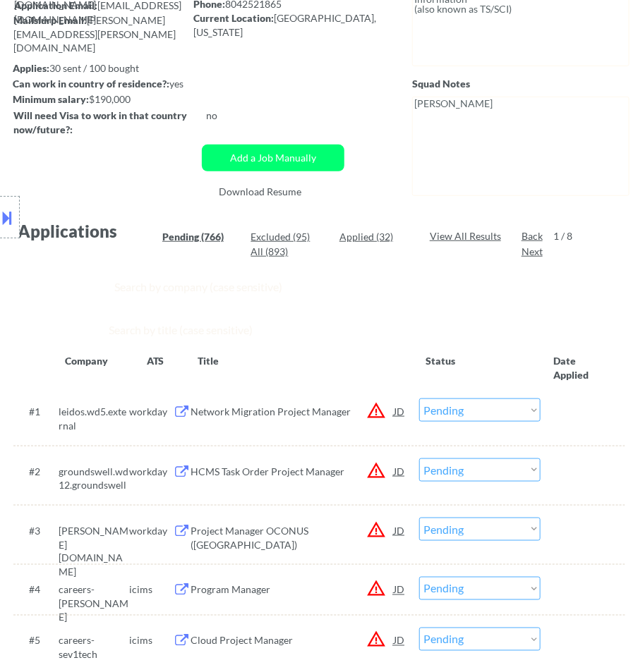
scroll to position [0, 0]
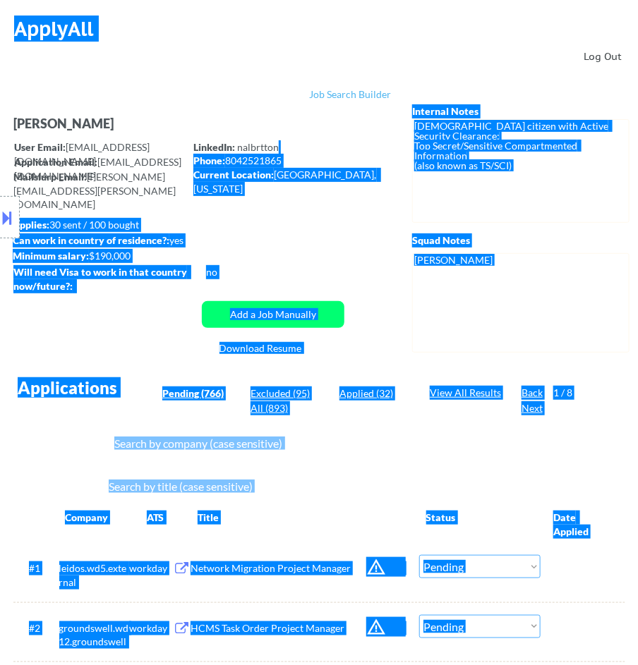
drag, startPoint x: 279, startPoint y: 147, endPoint x: 246, endPoint y: 137, distance: 34.6
click at [245, 137] on body "← Return to /applysquad Mailslurp Inbox Job Search Builder [PERSON_NAME] User E…" at bounding box center [319, 332] width 638 height 665
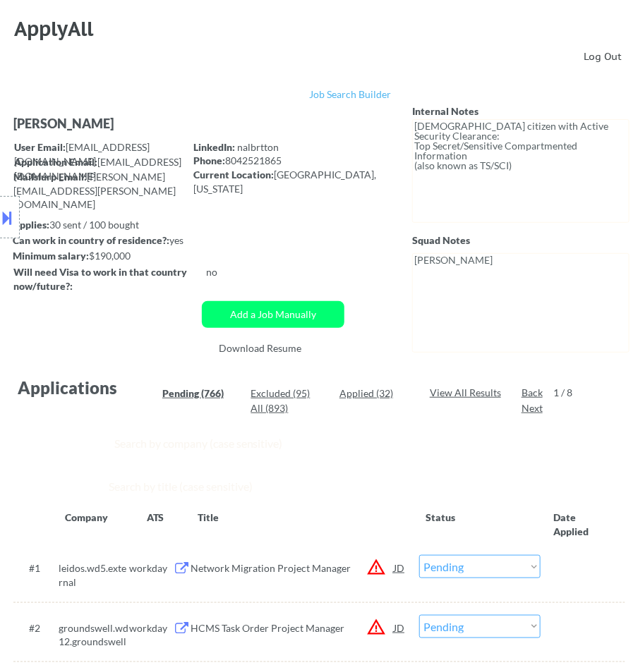
click at [471, 569] on select "Choose an option... Pending Applied Excluded (Questions) Excluded (Expired) Exc…" at bounding box center [479, 566] width 121 height 23
click at [419, 555] on select "Choose an option... Pending Applied Excluded (Questions) Excluded (Expired) Exc…" at bounding box center [479, 566] width 121 height 23
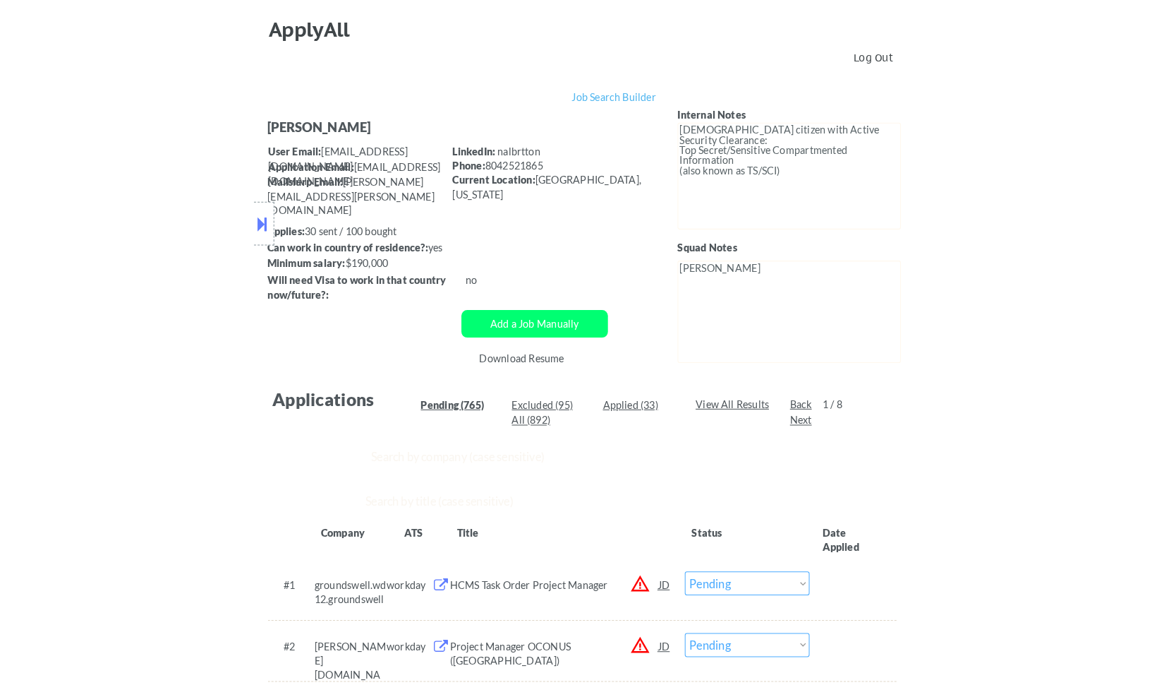
scroll to position [157, 0]
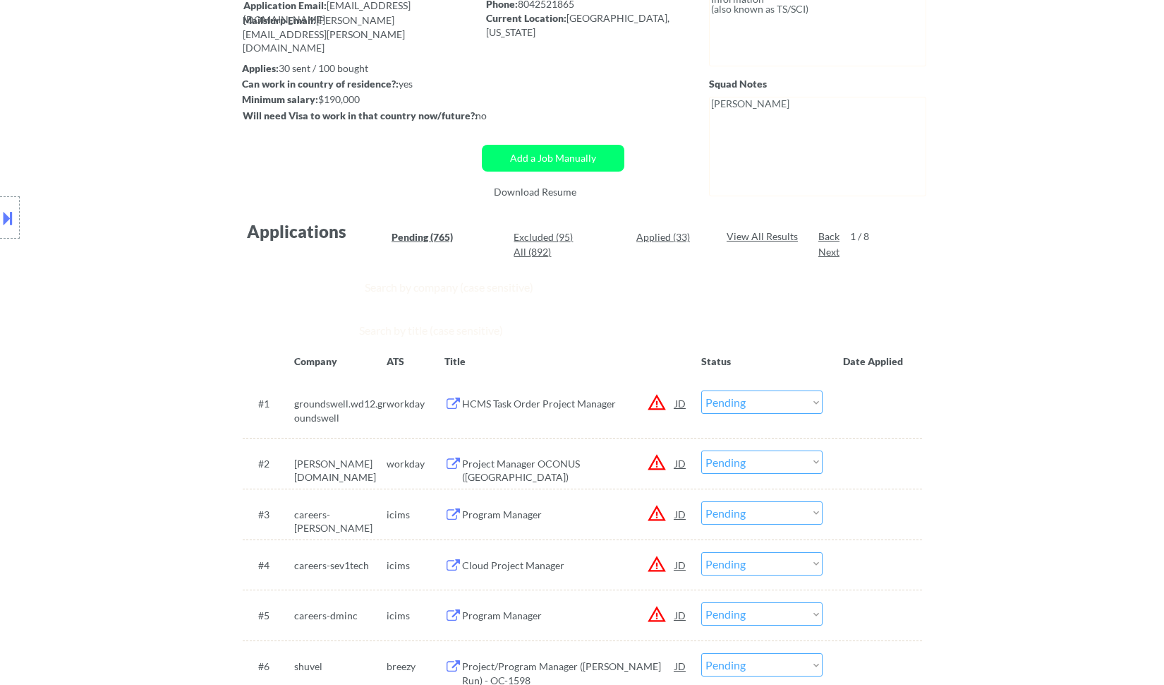
click at [609, 403] on div "HCMS Task Order Project Manager" at bounding box center [568, 404] width 213 height 14
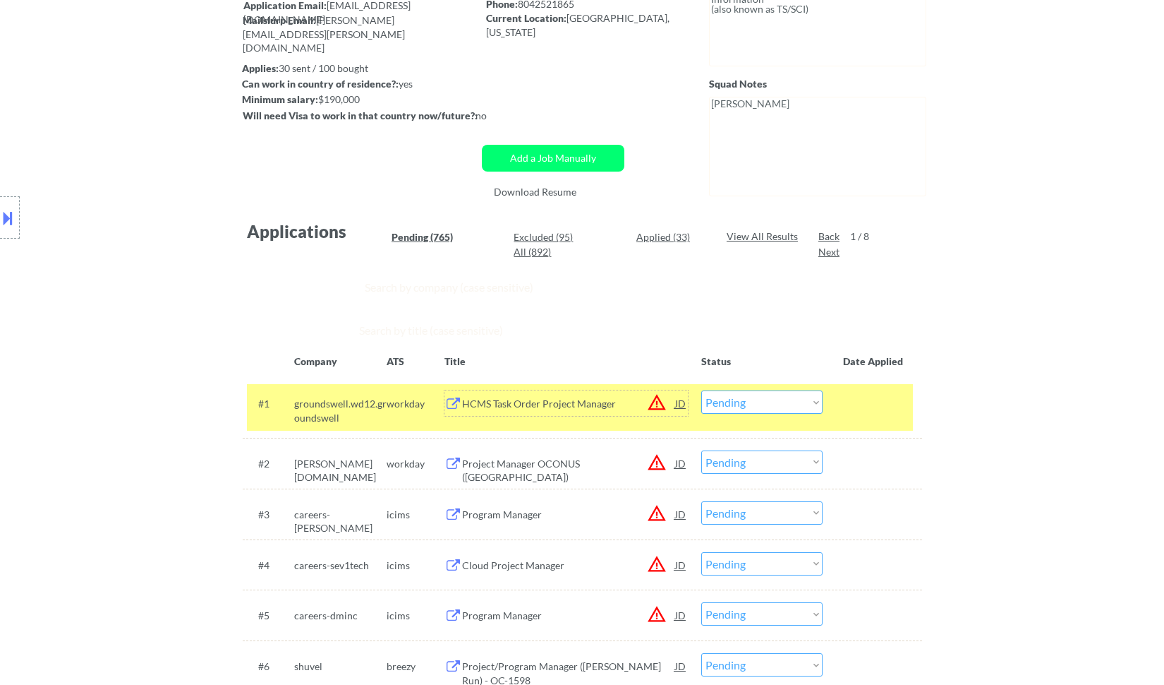
click at [637, 398] on select "Choose an option... Pending Applied Excluded (Questions) Excluded (Expired) Exc…" at bounding box center [761, 401] width 121 height 23
click at [637, 390] on select "Choose an option... Pending Applied Excluded (Questions) Excluded (Expired) Exc…" at bounding box center [761, 401] width 121 height 23
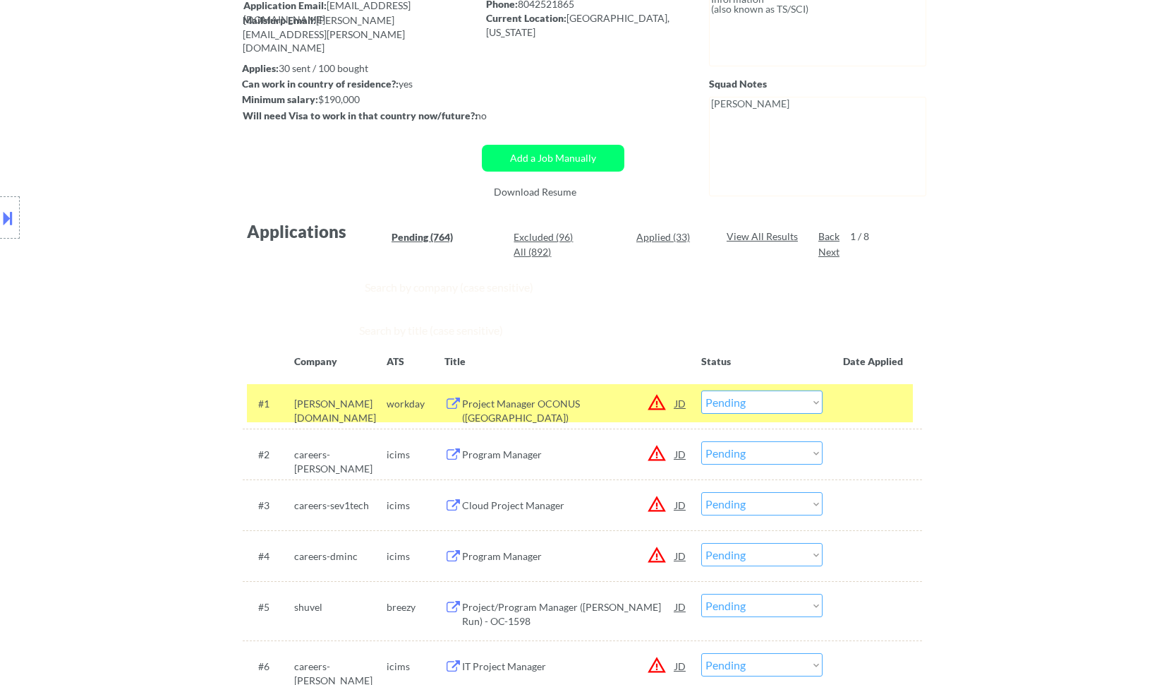
click at [611, 406] on div "Project Manager OCONUS ([GEOGRAPHIC_DATA])" at bounding box center [568, 411] width 213 height 28
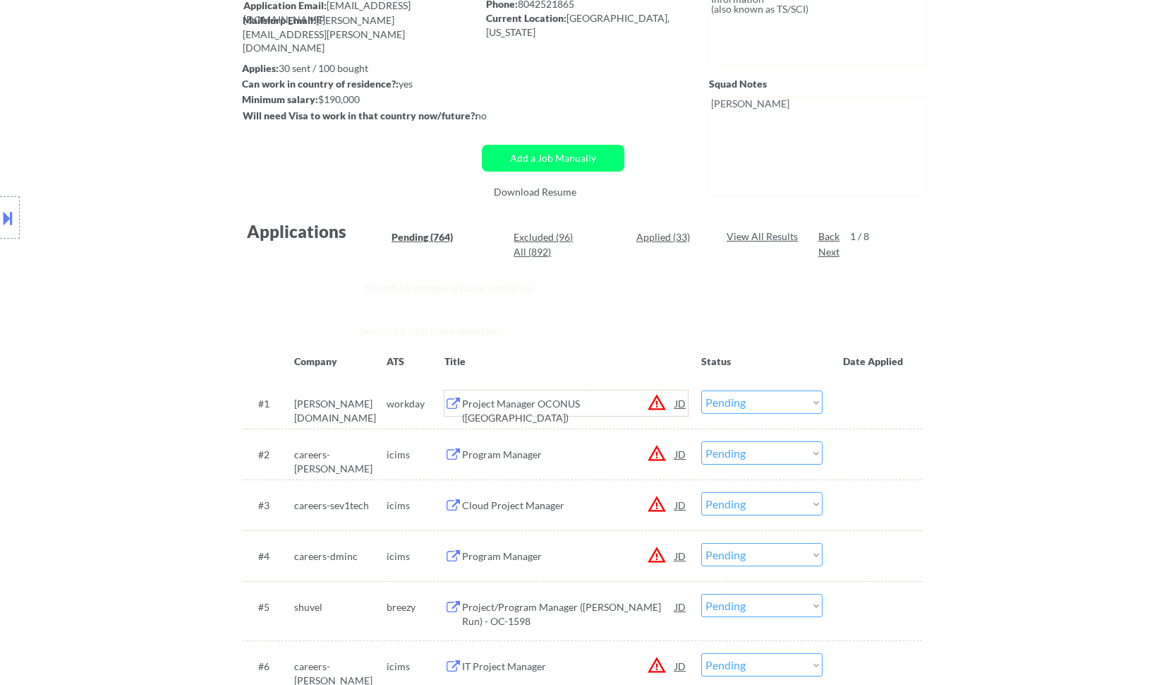
click at [637, 408] on select "Choose an option... Pending Applied Excluded (Questions) Excluded (Expired) Exc…" at bounding box center [761, 401] width 121 height 23
click at [637, 390] on select "Choose an option... Pending Applied Excluded (Questions) Excluded (Expired) Exc…" at bounding box center [761, 401] width 121 height 23
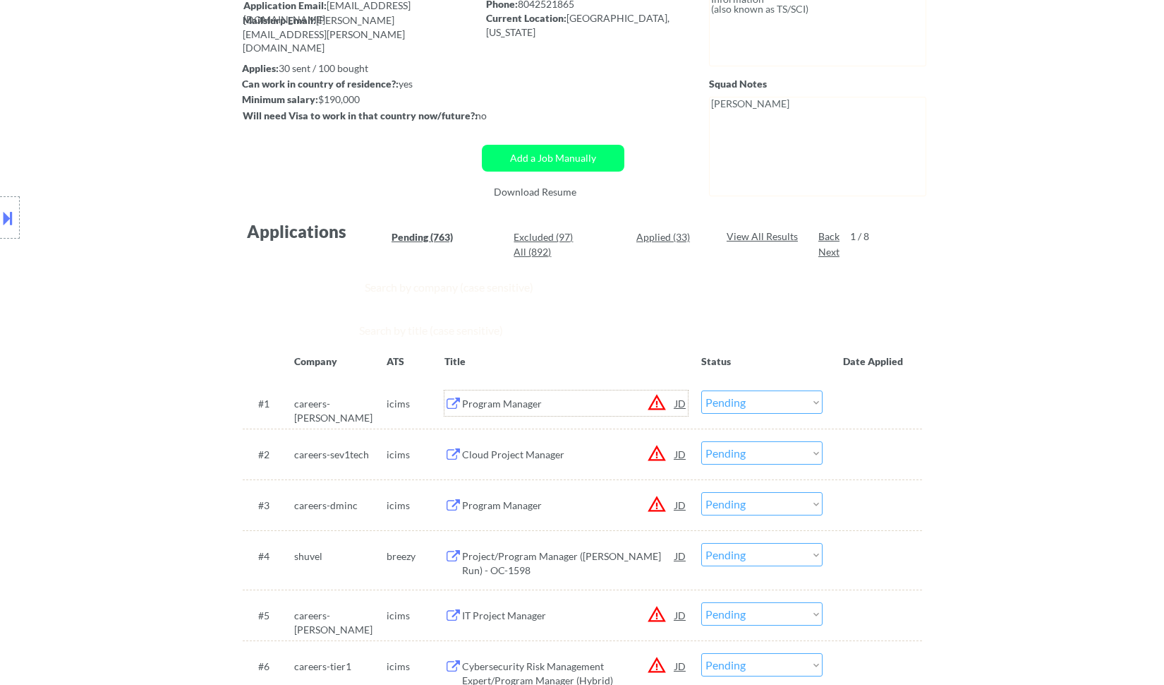
click at [586, 408] on div "Program Manager" at bounding box center [568, 404] width 213 height 14
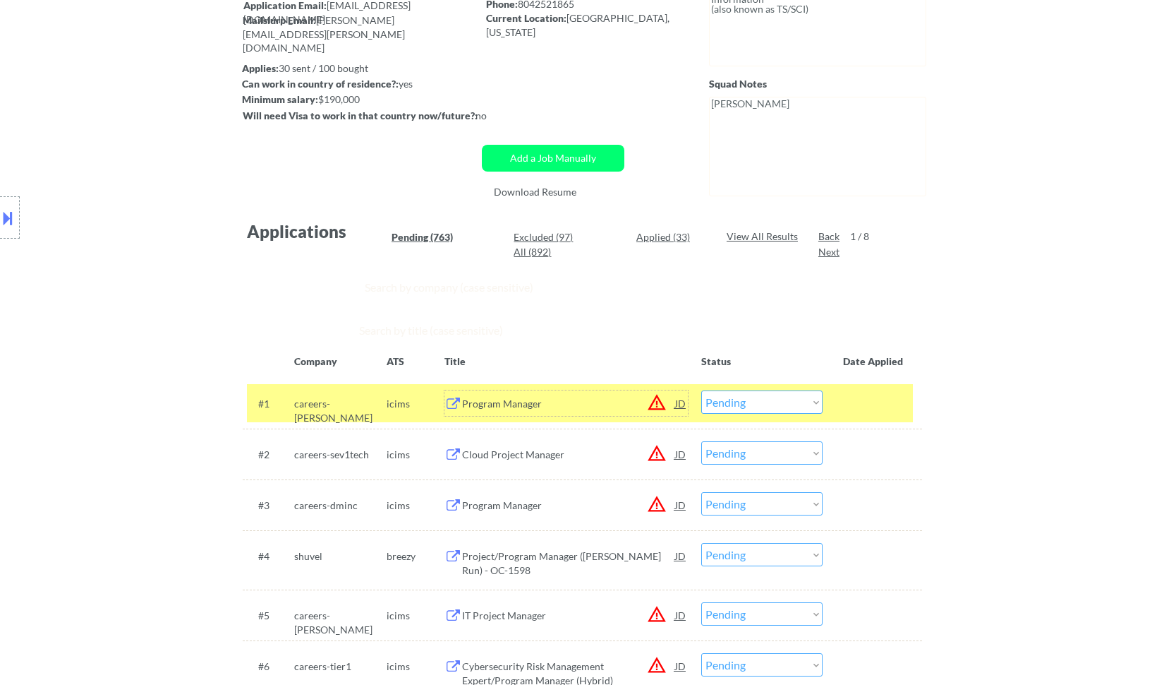
click at [637, 402] on select "Choose an option... Pending Applied Excluded (Questions) Excluded (Expired) Exc…" at bounding box center [761, 401] width 121 height 23
click at [637, 390] on select "Choose an option... Pending Applied Excluded (Questions) Excluded (Expired) Exc…" at bounding box center [761, 401] width 121 height 23
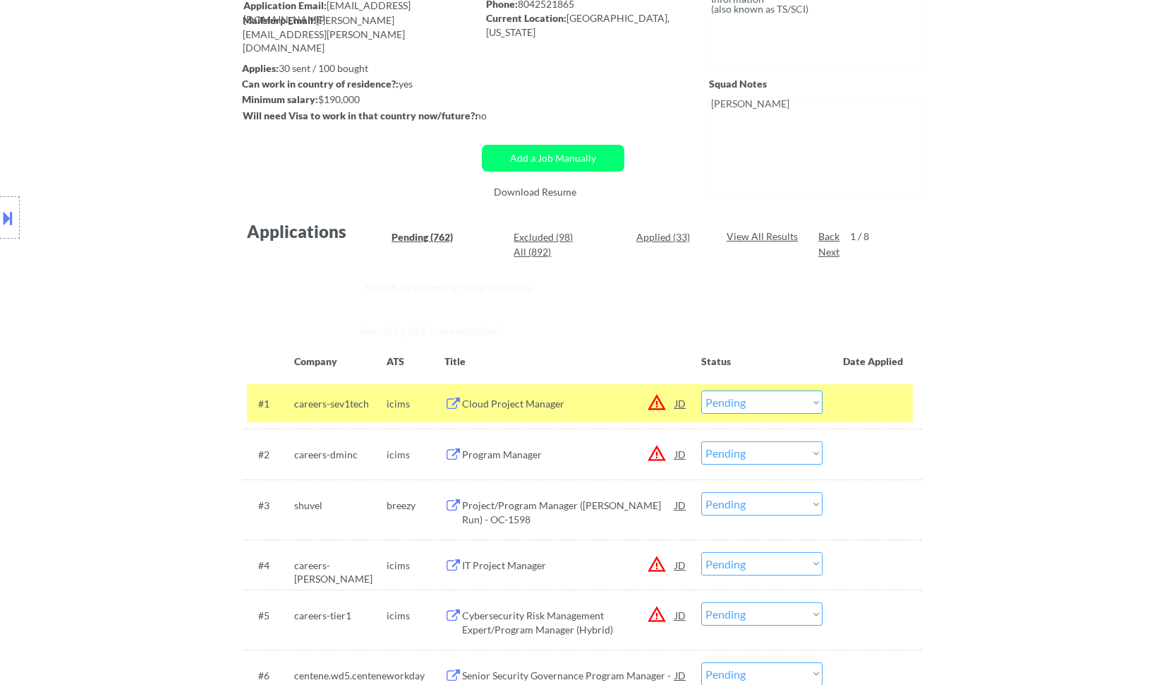
click at [612, 398] on div "Cloud Project Manager" at bounding box center [568, 404] width 213 height 14
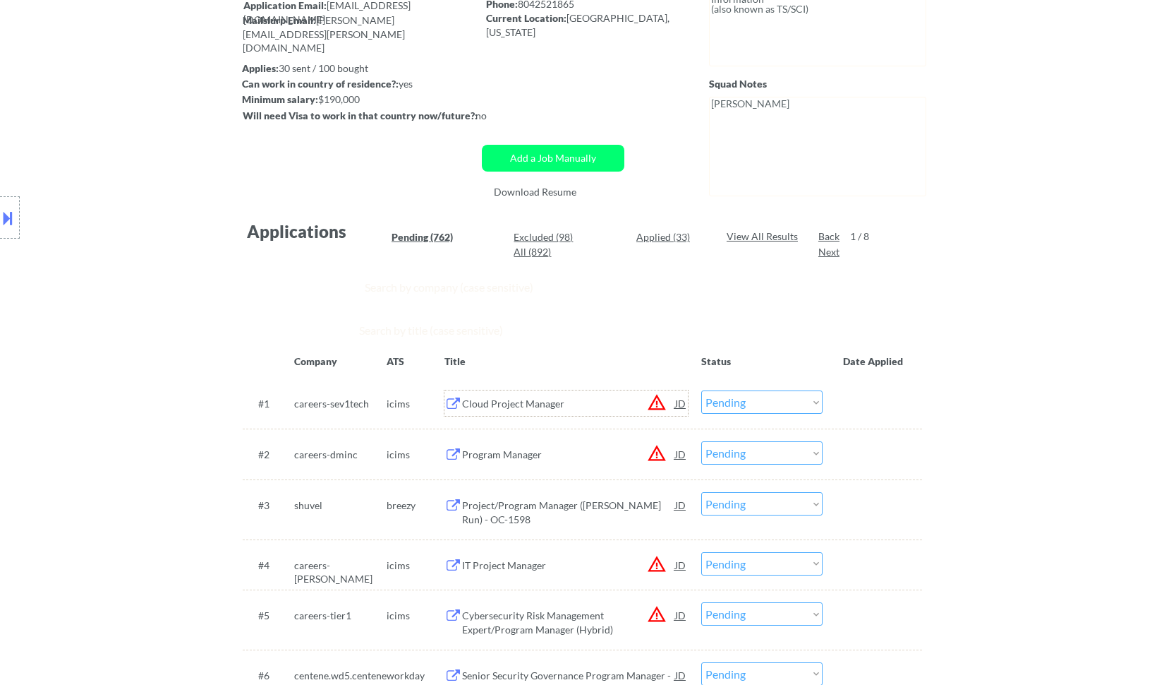
click at [637, 399] on select "Choose an option... Pending Applied Excluded (Questions) Excluded (Expired) Exc…" at bounding box center [761, 401] width 121 height 23
click at [637, 390] on select "Choose an option... Pending Applied Excluded (Questions) Excluded (Expired) Exc…" at bounding box center [761, 401] width 121 height 23
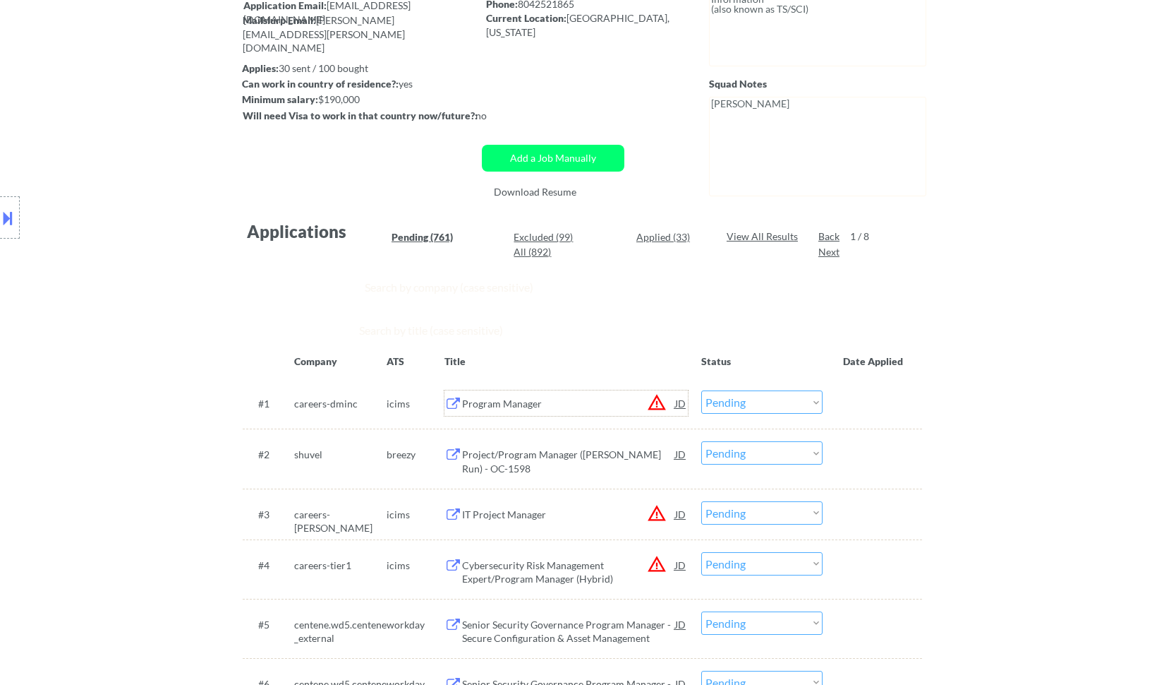
click at [615, 401] on div "Program Manager" at bounding box center [568, 404] width 213 height 14
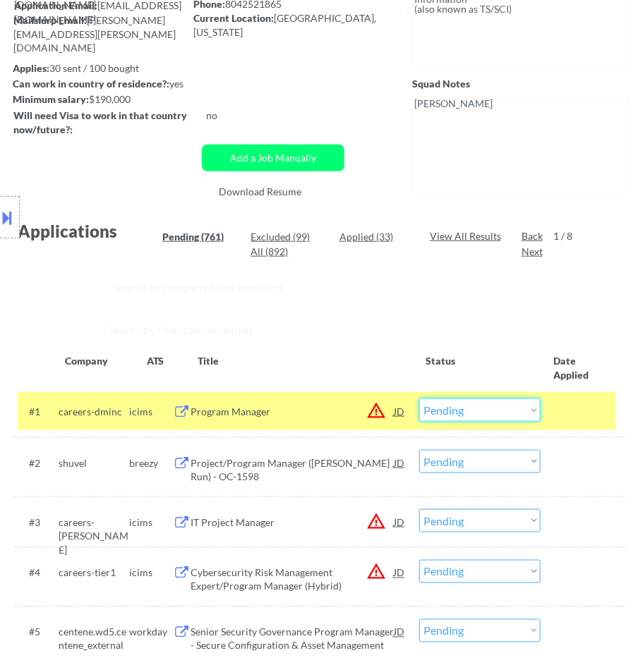
click at [461, 409] on select "Choose an option... Pending Applied Excluded (Questions) Excluded (Expired) Exc…" at bounding box center [479, 410] width 121 height 23
click at [419, 399] on select "Choose an option... Pending Applied Excluded (Questions) Excluded (Expired) Exc…" at bounding box center [479, 410] width 121 height 23
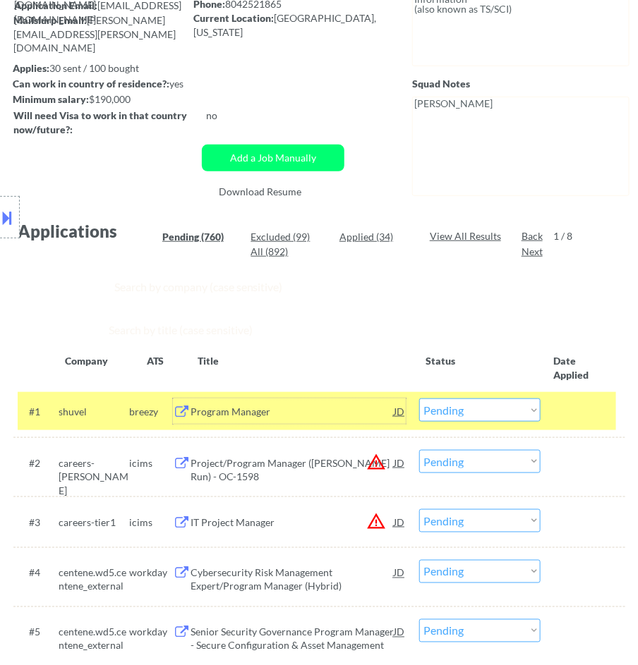
click at [330, 414] on div "Program Manager" at bounding box center [292, 412] width 203 height 14
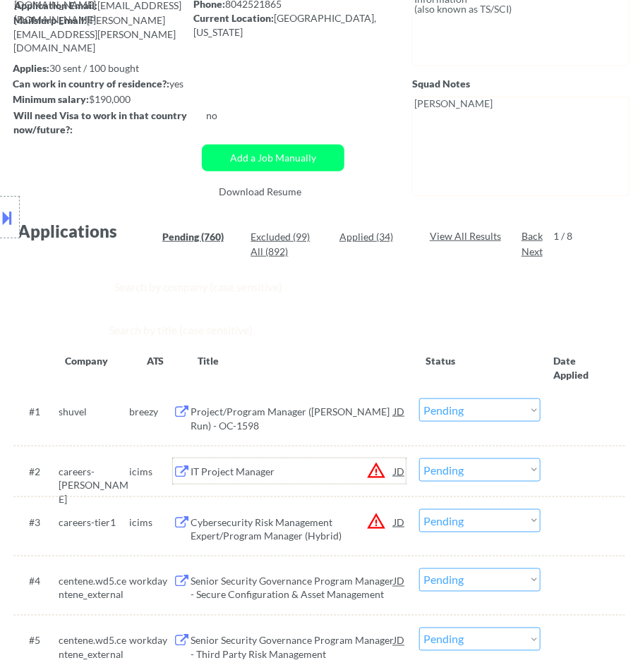
click at [313, 459] on div "IT Project Manager" at bounding box center [292, 471] width 203 height 25
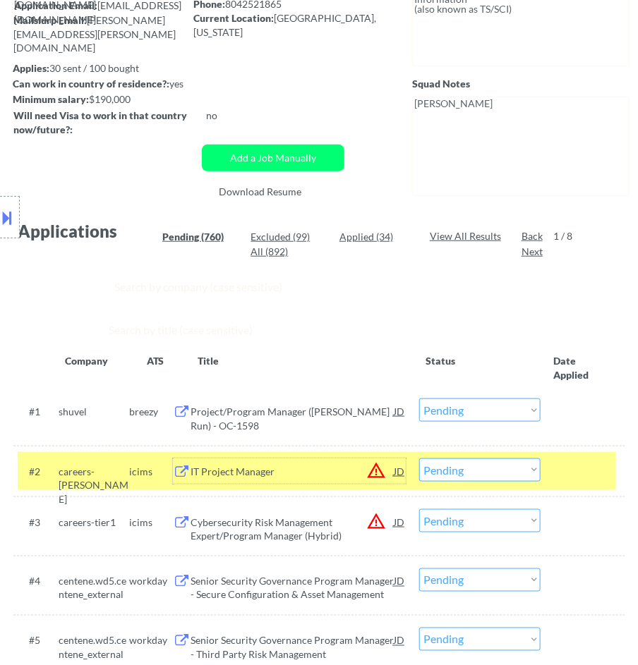
click at [311, 534] on div "Cybersecurity Risk Management Expert/Program Manager (Hybrid)" at bounding box center [292, 530] width 203 height 28
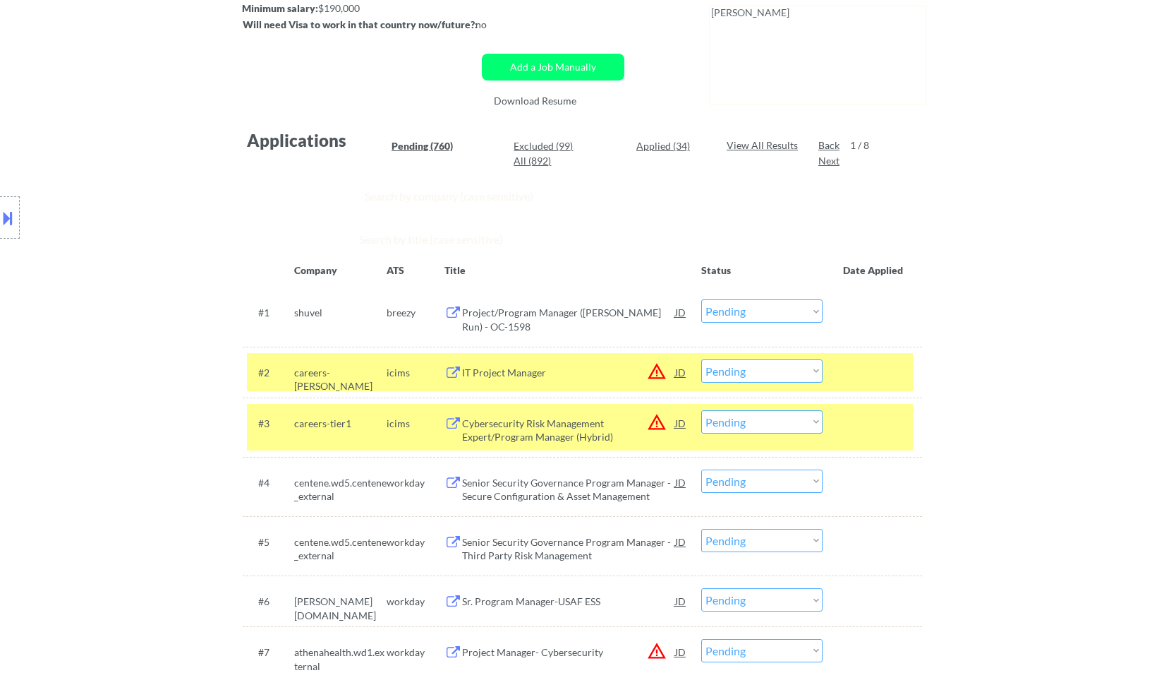
scroll to position [392, 0]
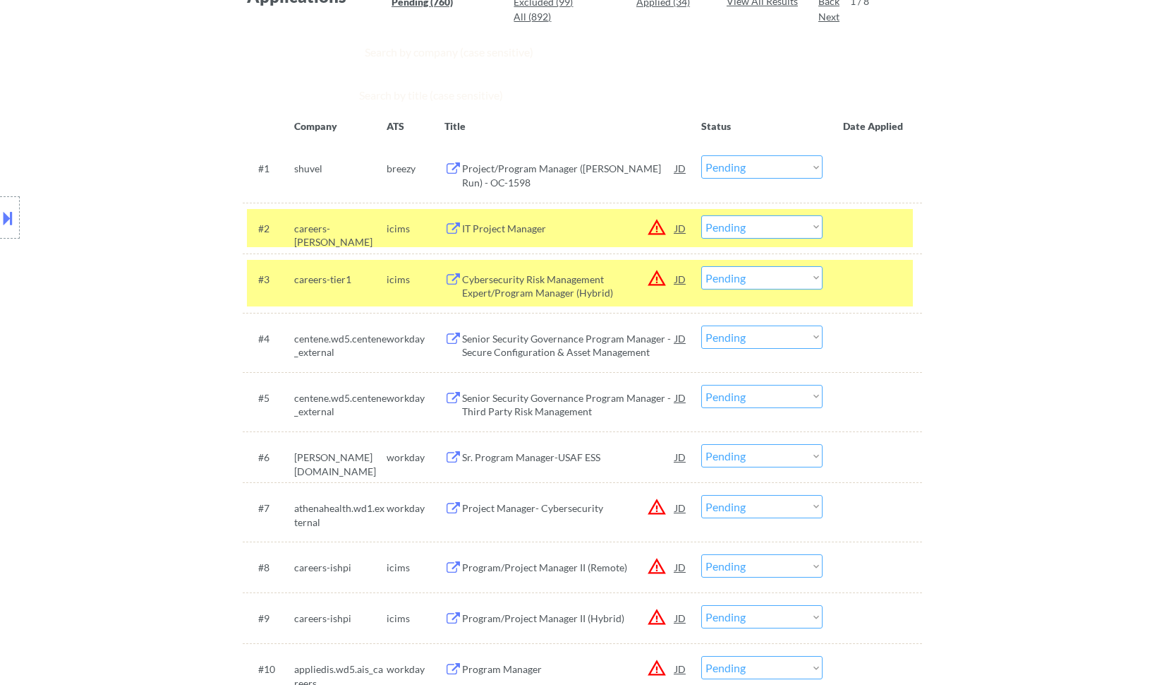
click at [577, 349] on div "Senior Security Governance Program Manager - Secure Configuration & Asset Manag…" at bounding box center [568, 346] width 213 height 28
